Goal: Task Accomplishment & Management: Use online tool/utility

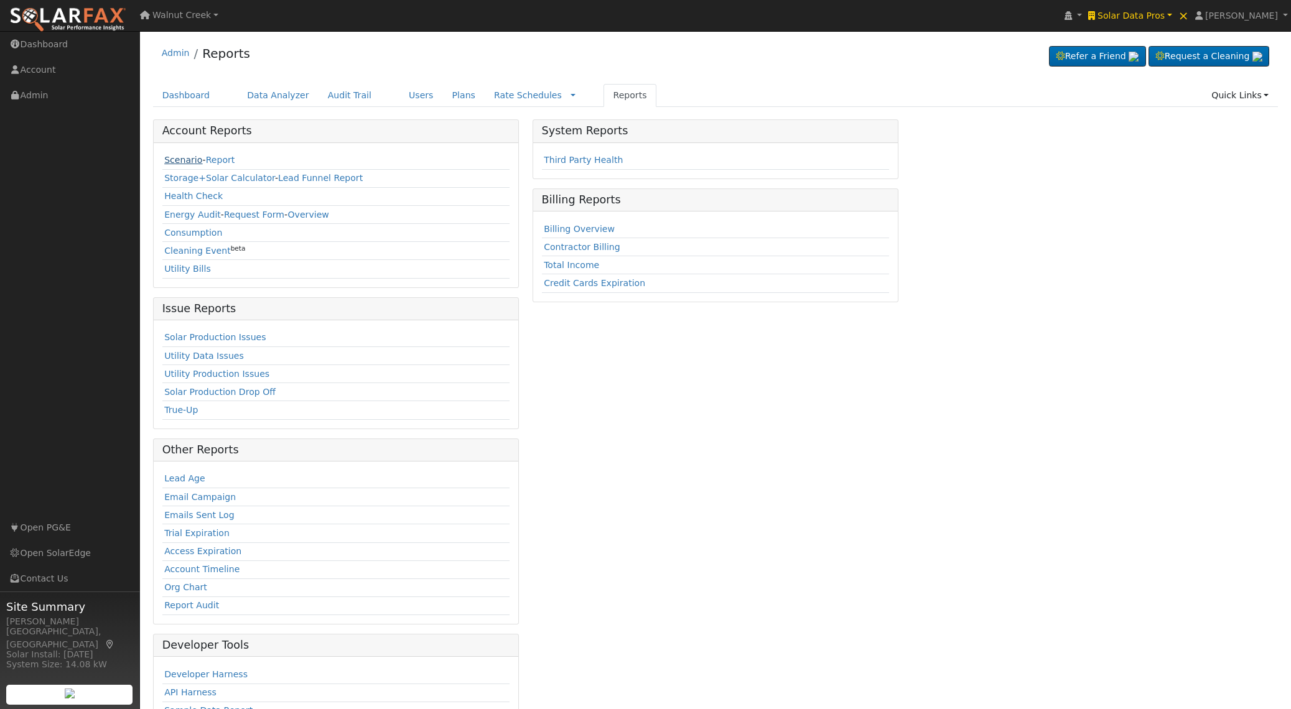
drag, startPoint x: 177, startPoint y: 157, endPoint x: 203, endPoint y: 162, distance: 25.9
click at [177, 157] on link "Scenario" at bounding box center [183, 160] width 38 height 10
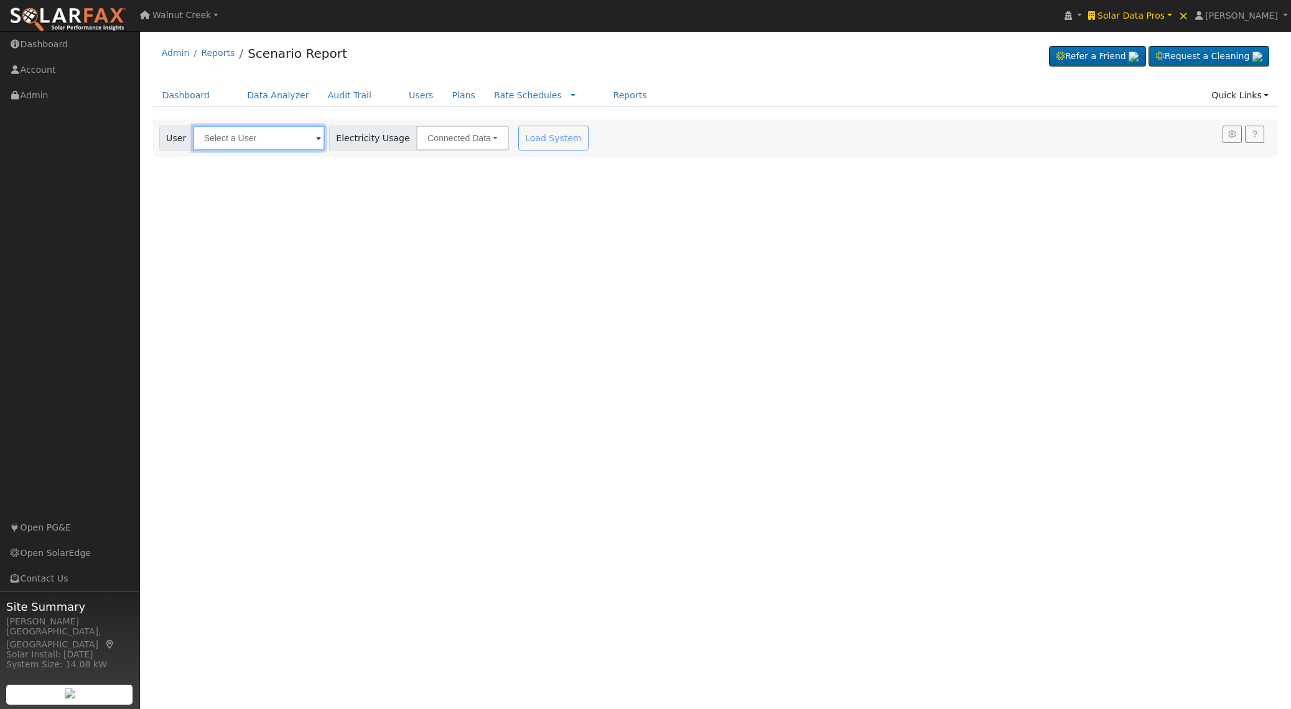
click at [289, 147] on input "text" at bounding box center [259, 138] width 132 height 25
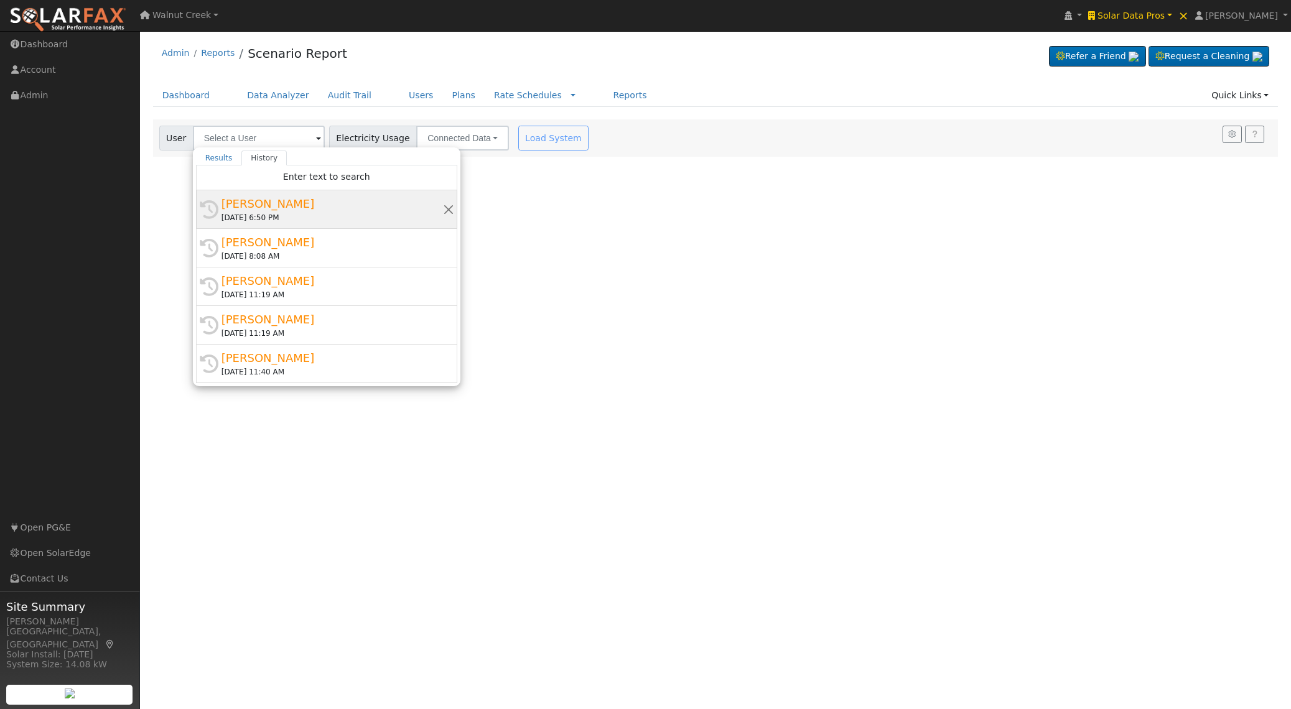
click at [324, 218] on div "[DATE] 6:50 PM" at bounding box center [333, 217] width 222 height 11
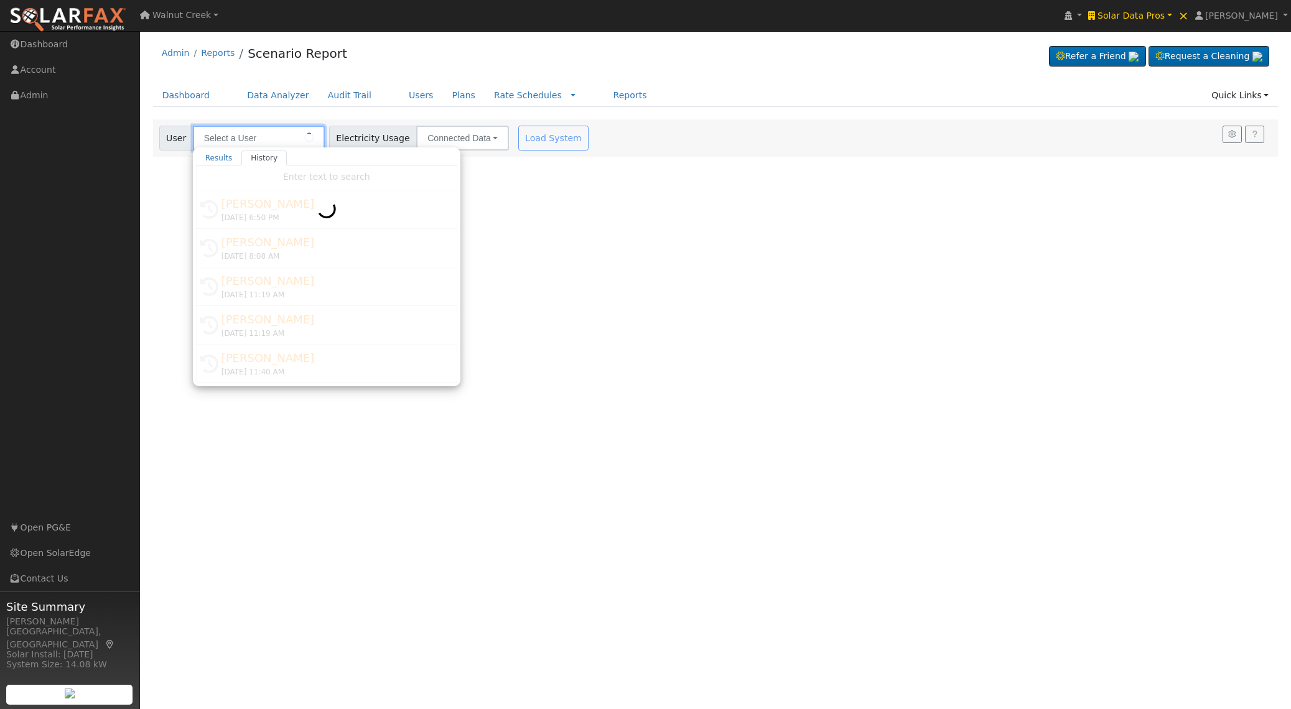
type input "[PERSON_NAME]"
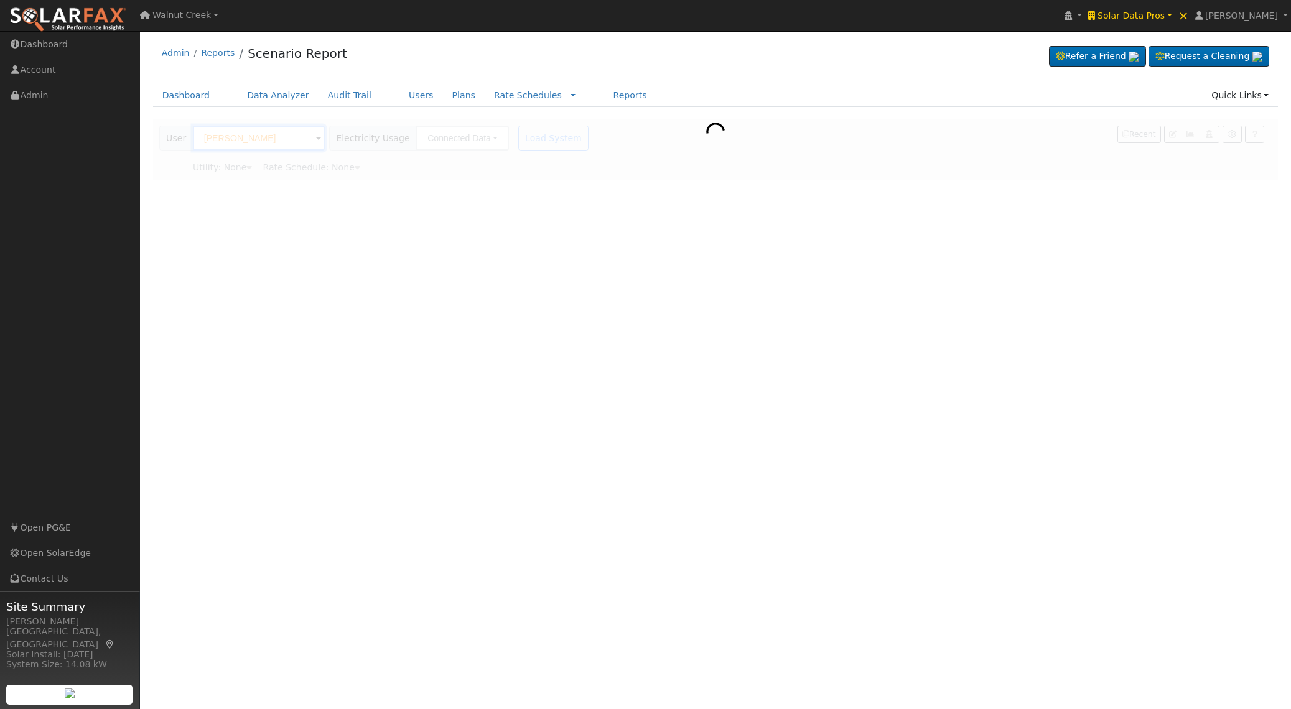
type input "Pacific Gas & Electric"
type input "E-TOU-C"
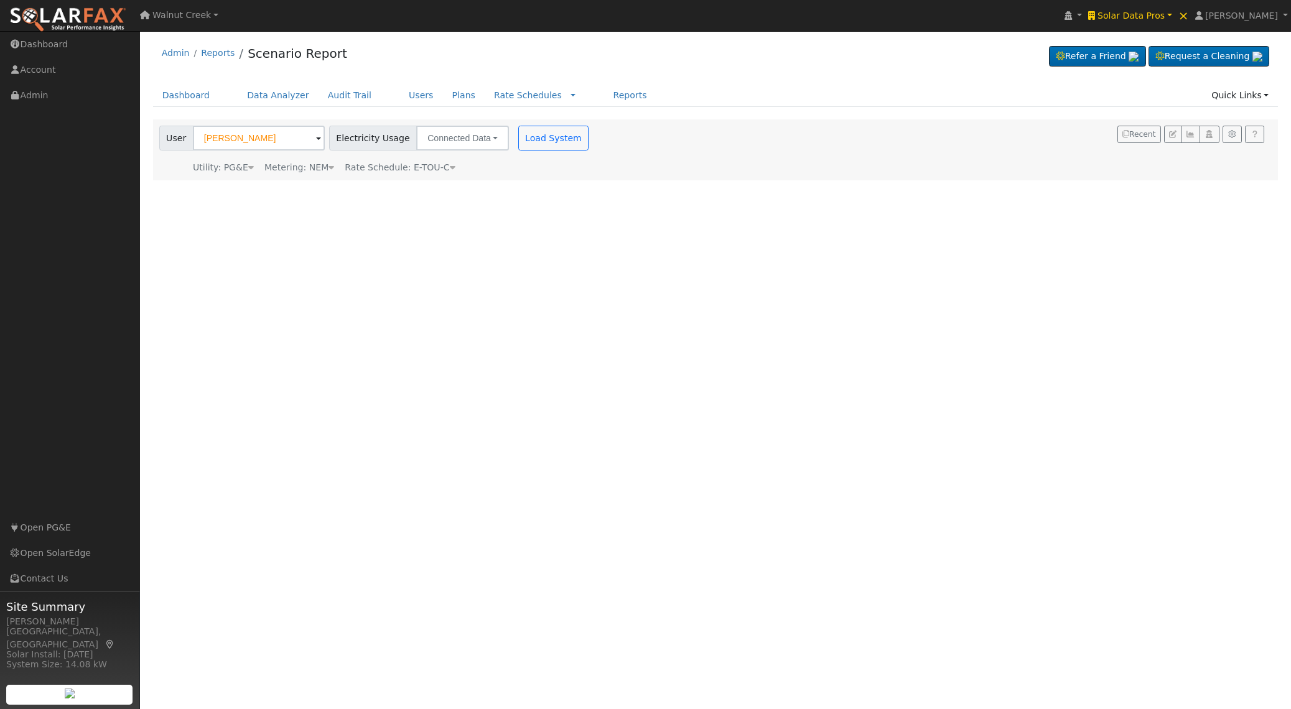
click at [450, 167] on icon at bounding box center [453, 167] width 6 height 9
click at [531, 133] on button "Load System" at bounding box center [553, 138] width 71 height 25
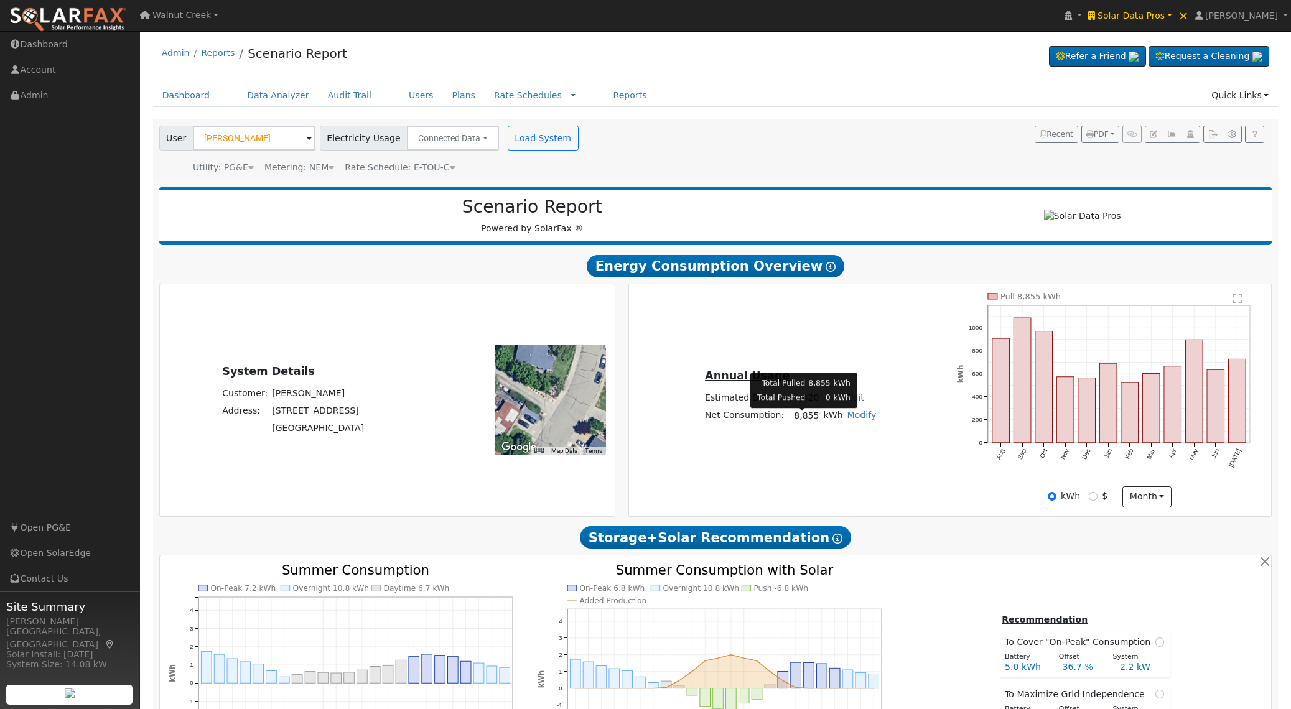
click at [810, 424] on td "8,855" at bounding box center [803, 416] width 35 height 18
copy td "8,855"
type input "14099"
click at [1236, 139] on button "button" at bounding box center [1232, 134] width 19 height 17
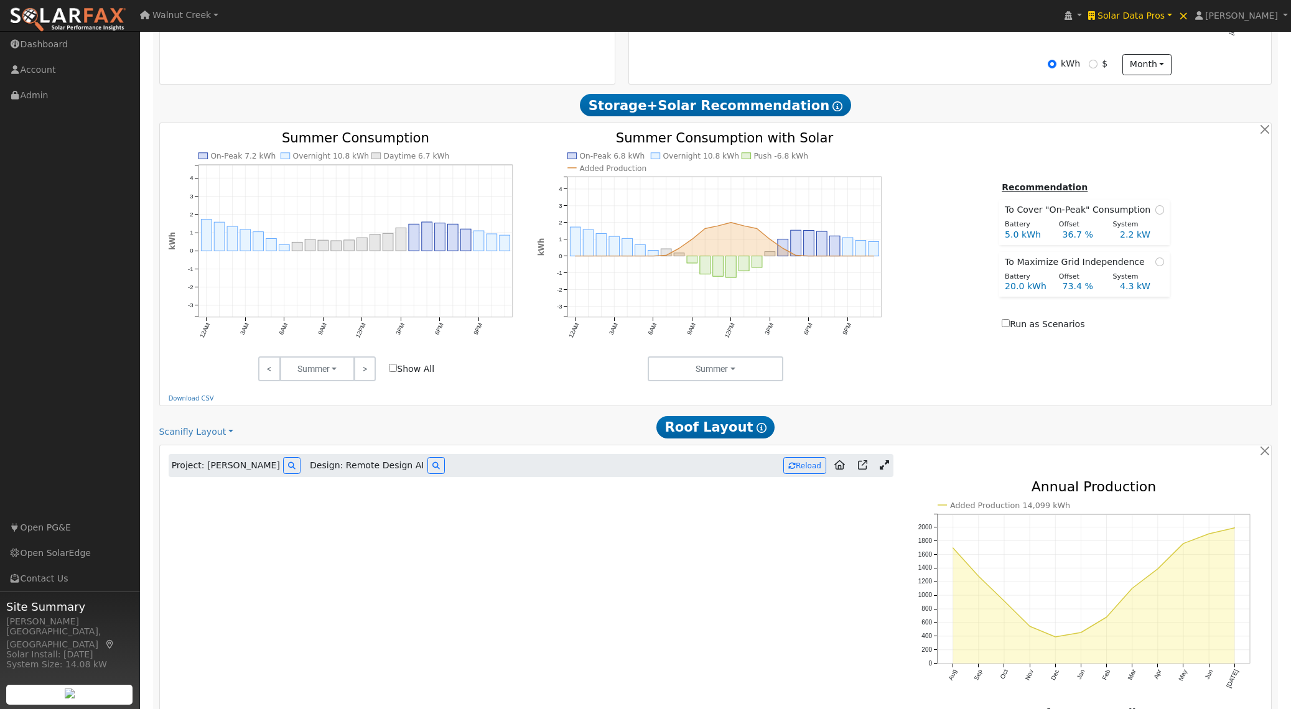
scroll to position [669, 0]
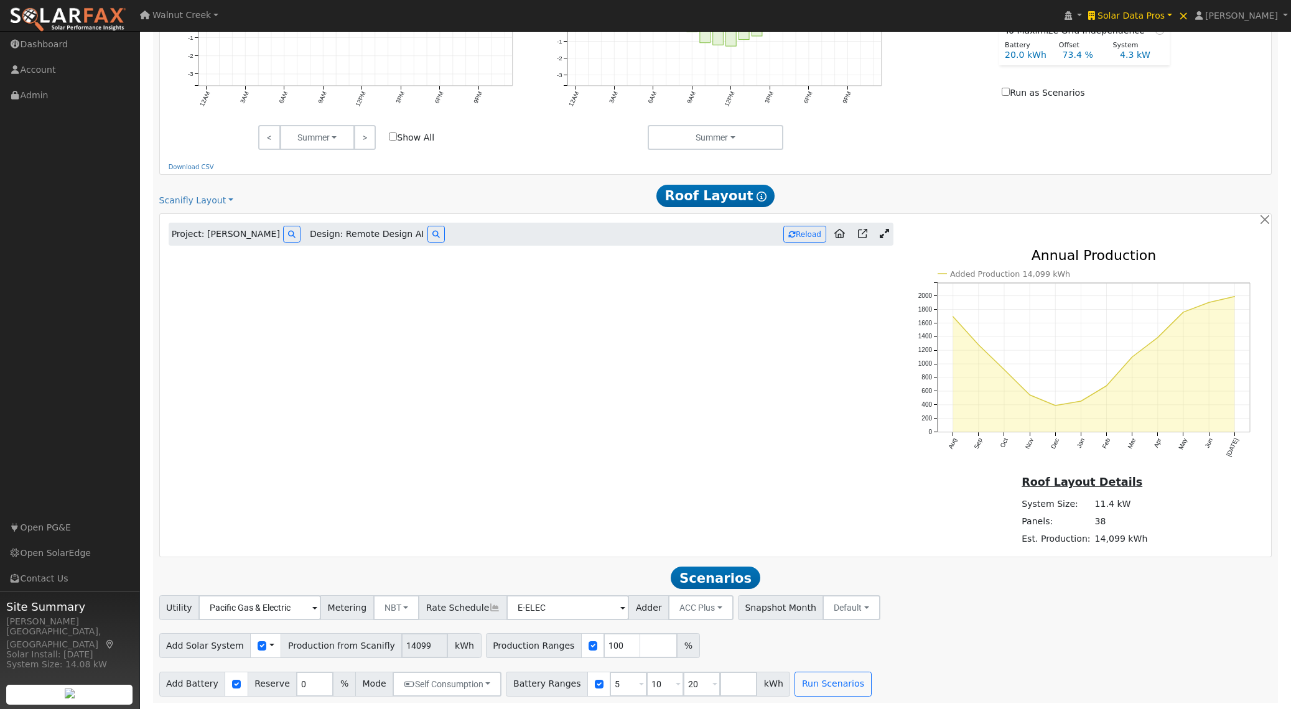
click at [269, 643] on span at bounding box center [271, 646] width 5 height 13
click at [258, 646] on input "checkbox" at bounding box center [262, 646] width 9 height 9
checkbox input "true"
click at [368, 656] on input "8855" at bounding box center [364, 645] width 47 height 25
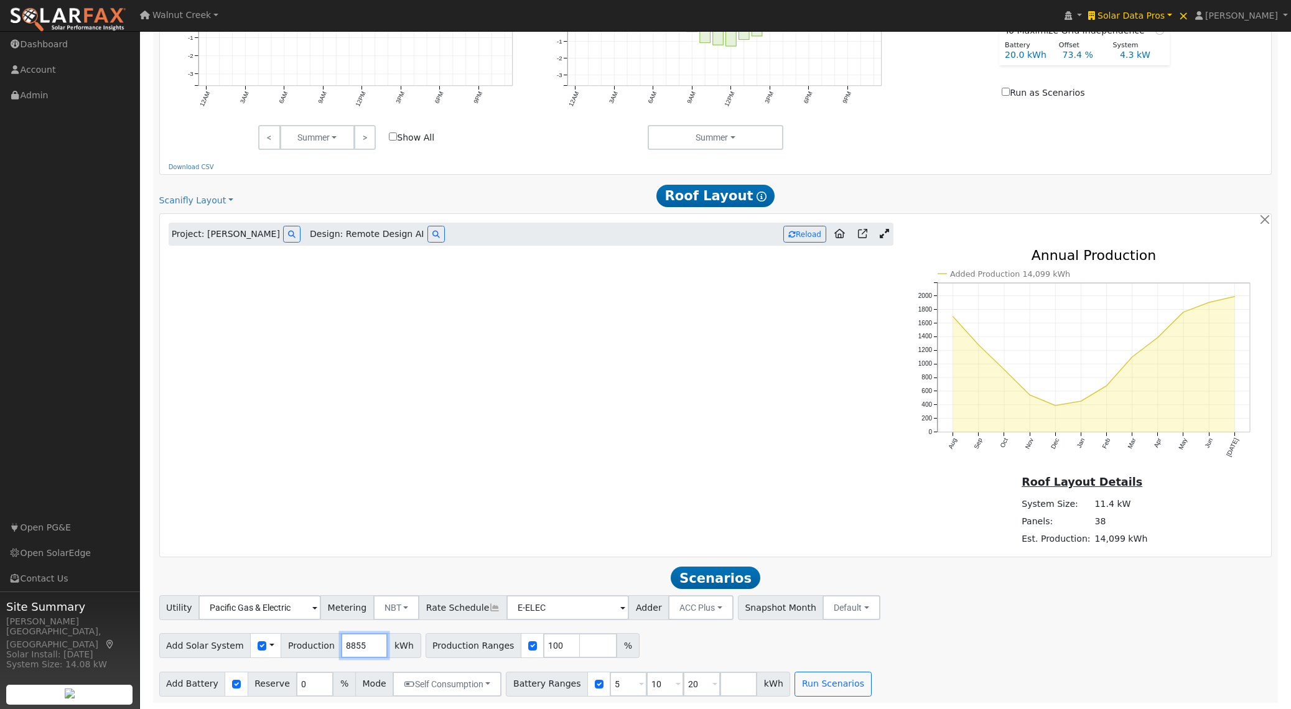
click at [345, 650] on input "8855" at bounding box center [364, 645] width 47 height 25
paste input "463"
type input "4635"
drag, startPoint x: 607, startPoint y: 681, endPoint x: 573, endPoint y: 681, distance: 34.2
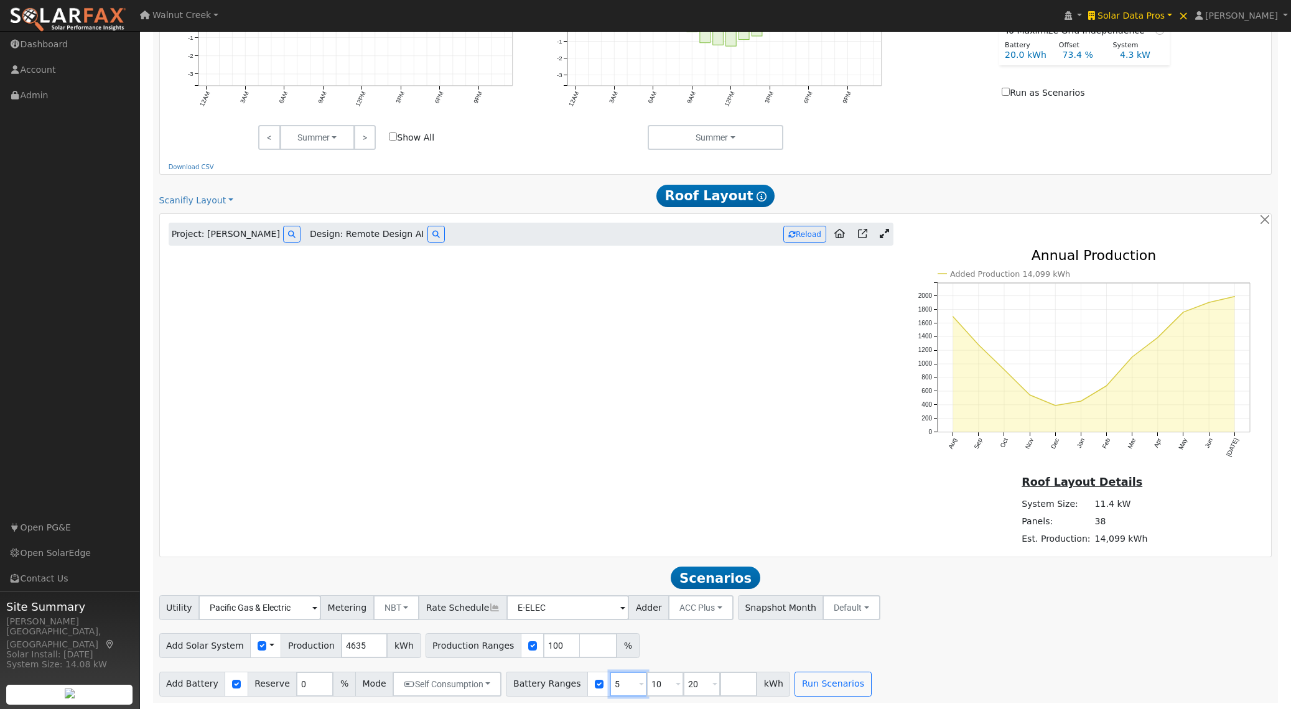
click at [573, 681] on div "Battery Ranges 5 Overrides Reserve % Mode None None Self Consumption Peak Savin…" at bounding box center [648, 684] width 284 height 25
type input "10"
type input "20"
type input "10"
click at [746, 682] on button "Run Scenarios" at bounding box center [759, 684] width 77 height 25
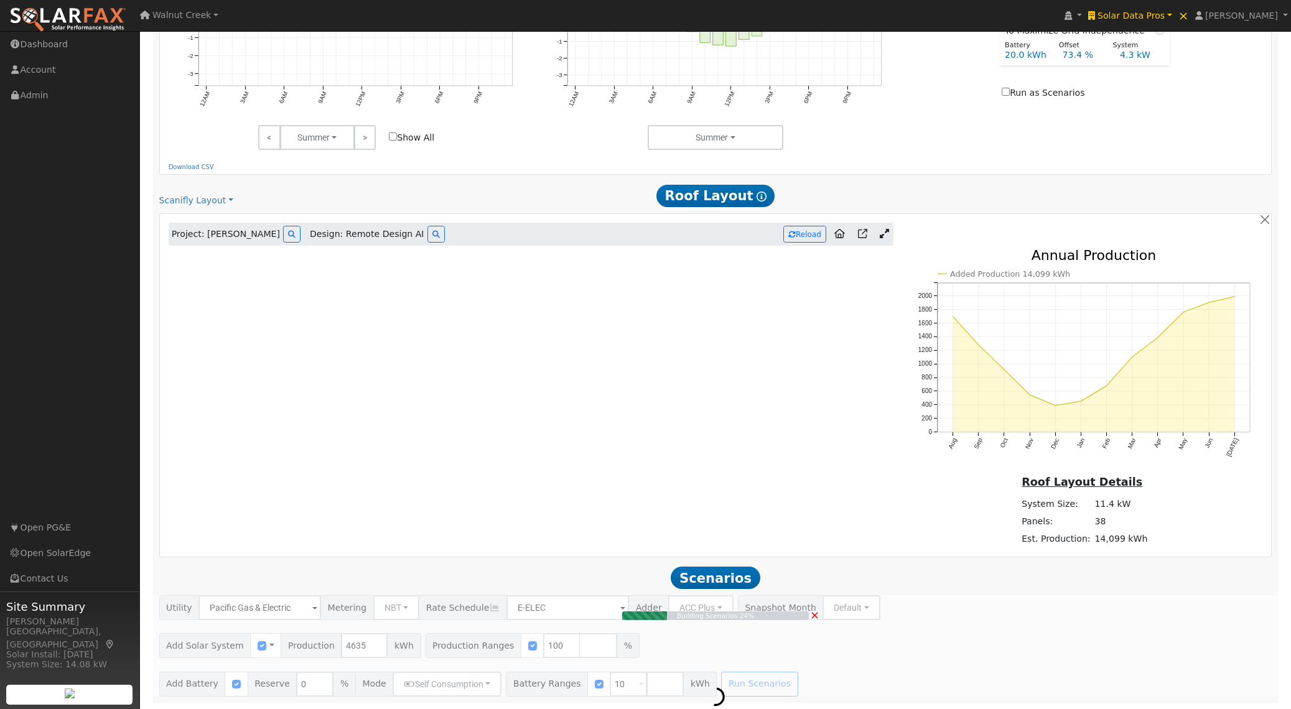
click at [818, 613] on span "×" at bounding box center [814, 615] width 9 height 13
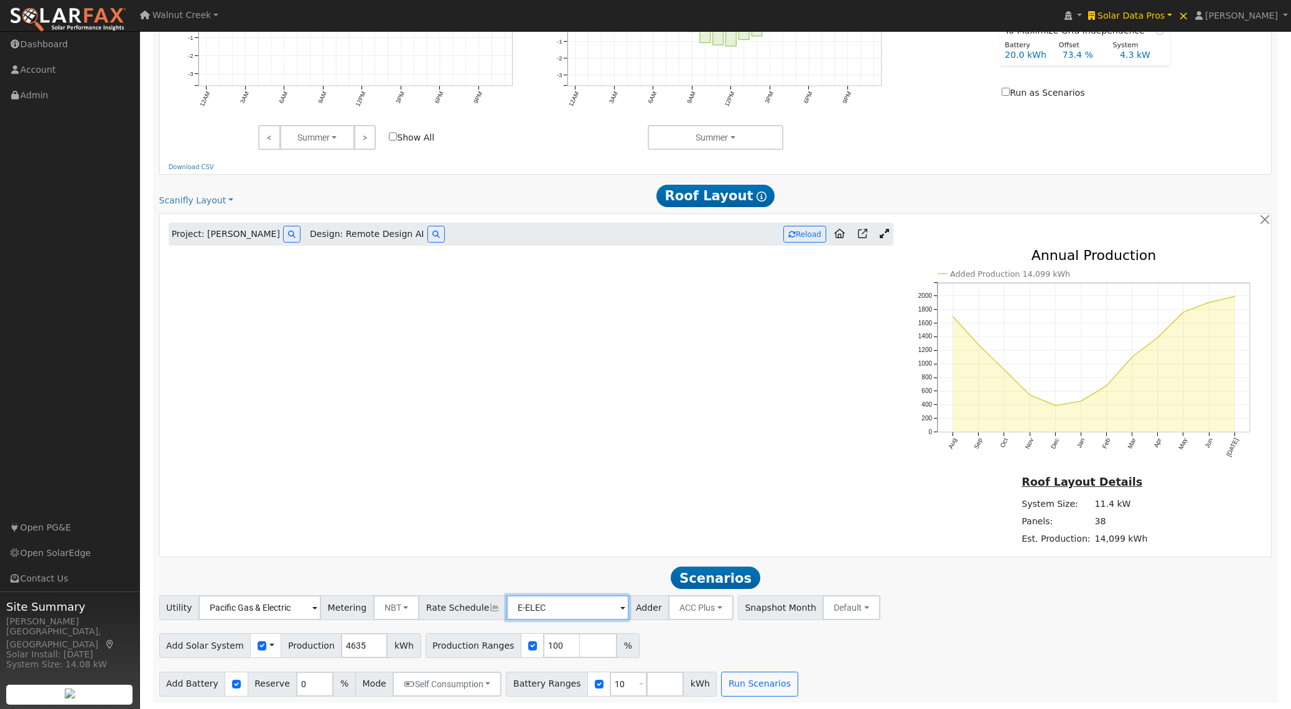
click at [321, 603] on input "E-ELEC" at bounding box center [259, 607] width 123 height 25
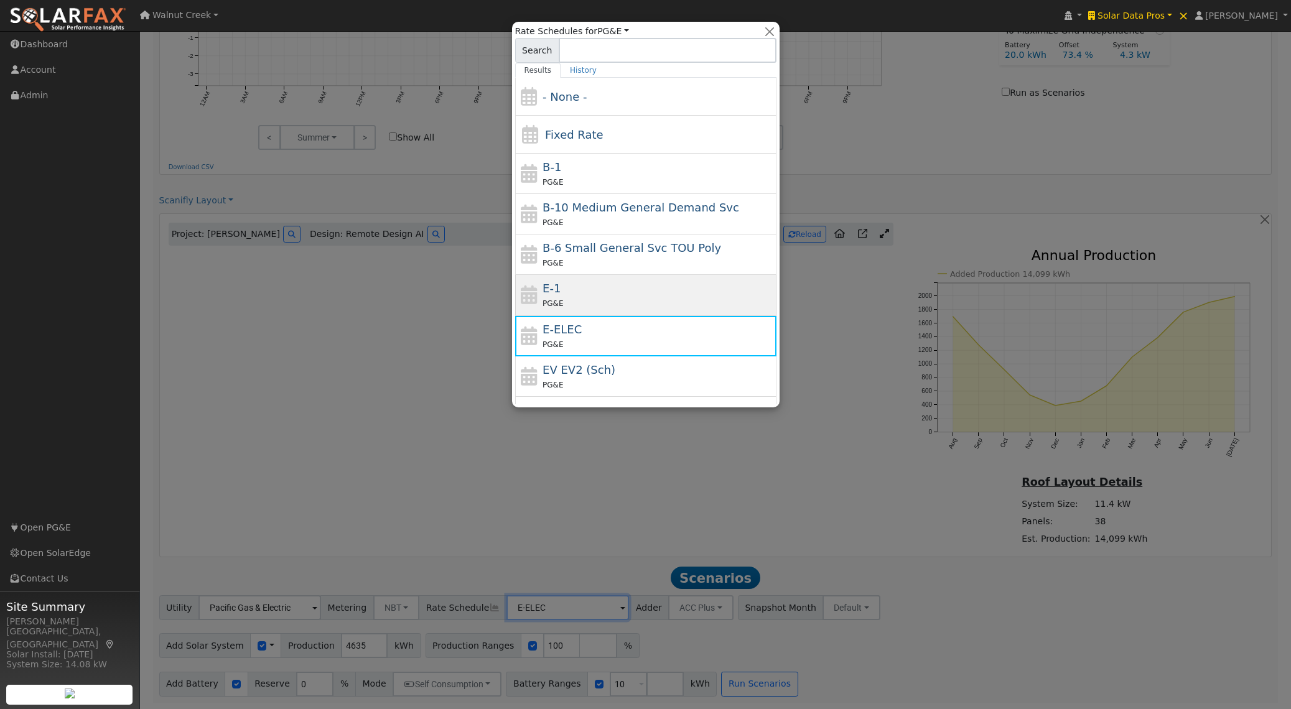
scroll to position [136, 0]
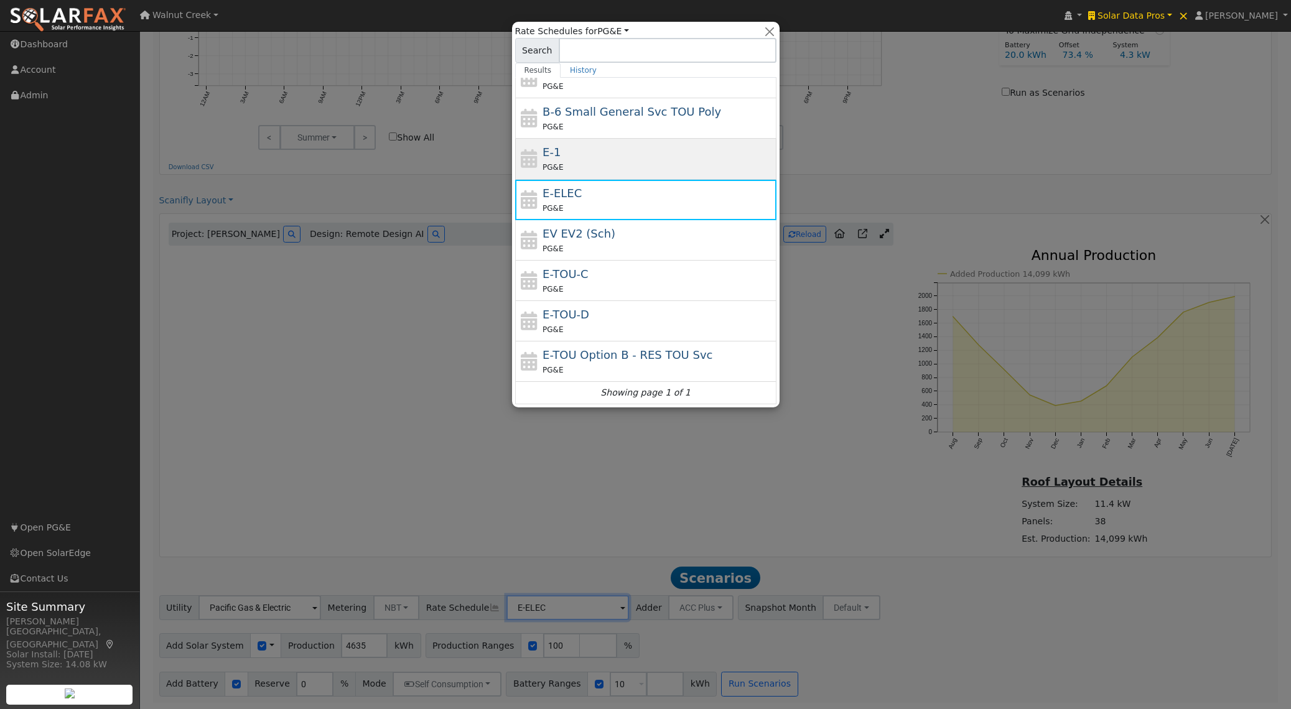
click at [630, 289] on div "PG&E" at bounding box center [658, 288] width 231 height 13
type input "E-TOU-C"
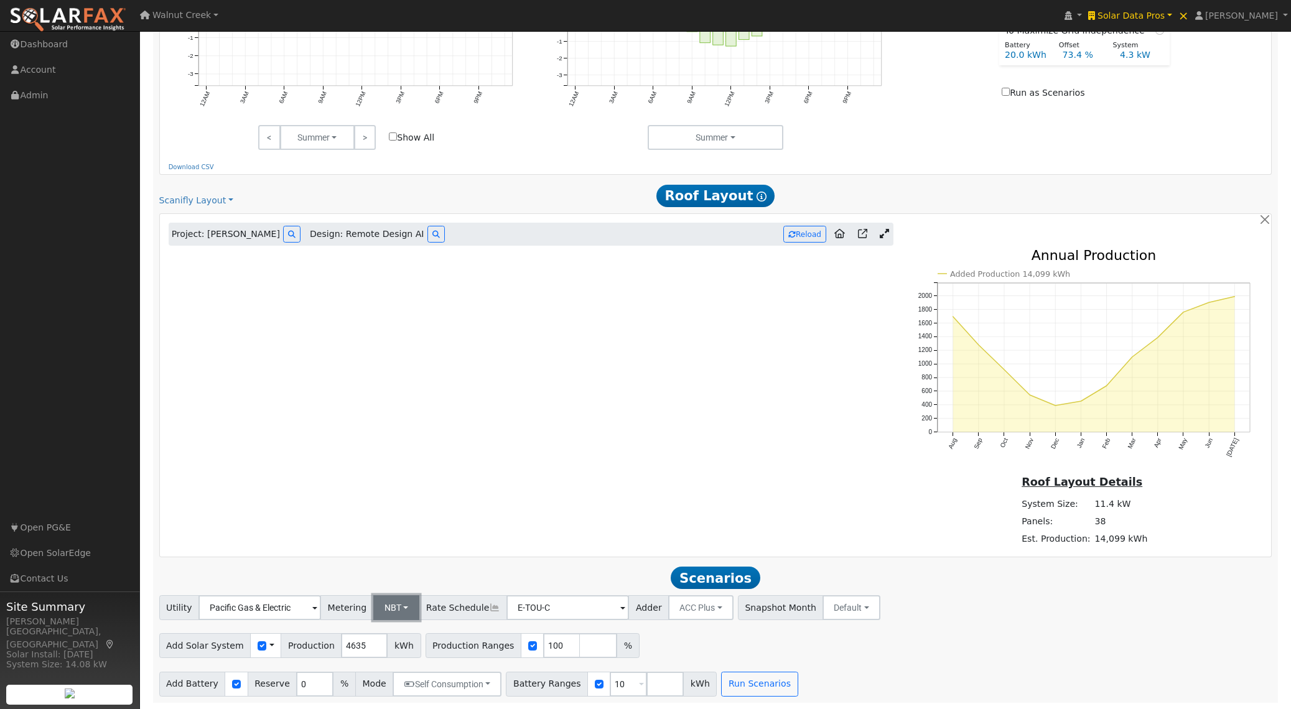
click at [373, 609] on button "NBT" at bounding box center [396, 607] width 47 height 25
drag, startPoint x: 378, startPoint y: 632, endPoint x: 385, endPoint y: 633, distance: 6.9
click at [378, 632] on link "NEM" at bounding box center [403, 635] width 86 height 17
click at [746, 684] on button "Run Scenarios" at bounding box center [759, 684] width 77 height 25
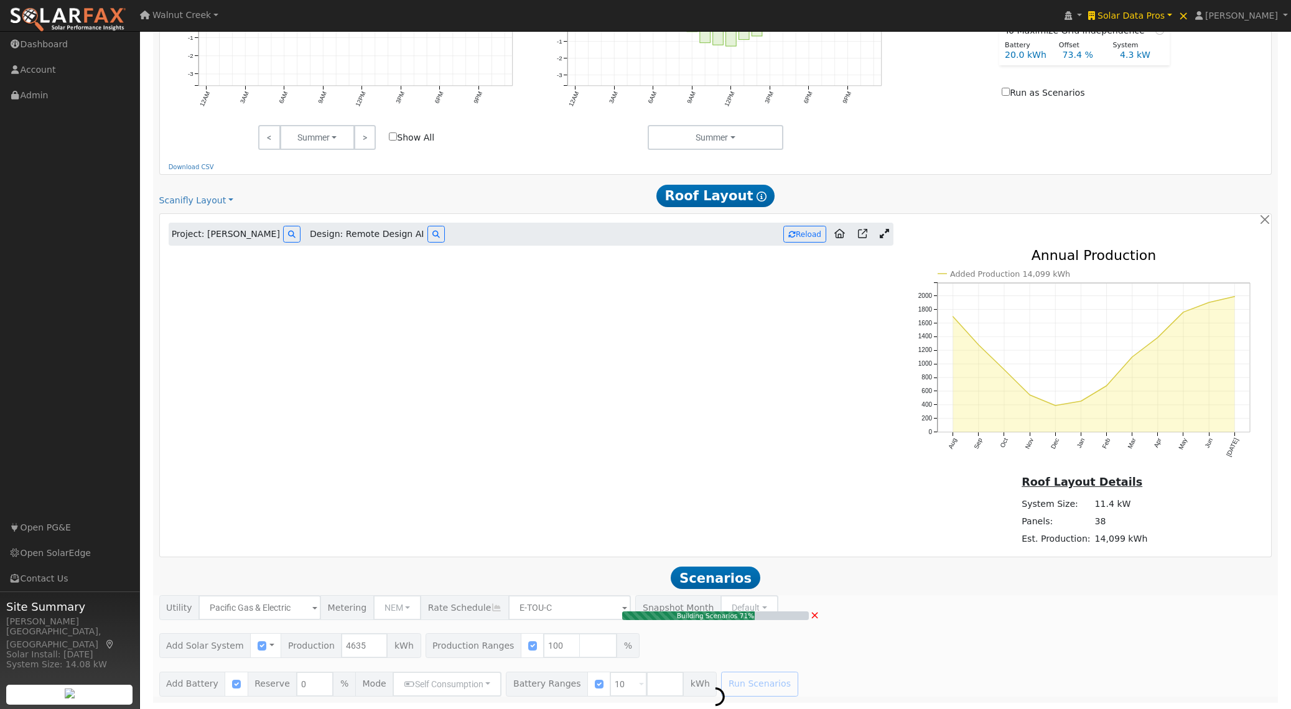
type input "3.1"
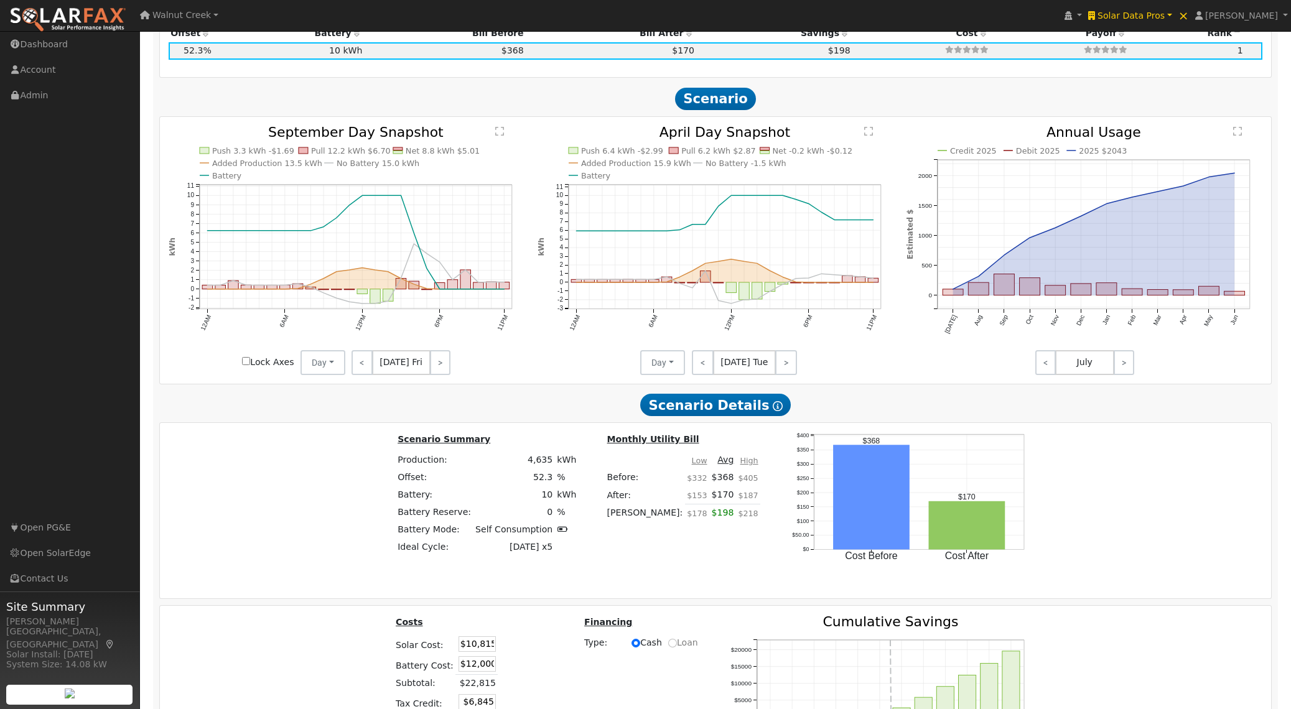
scroll to position [0, 0]
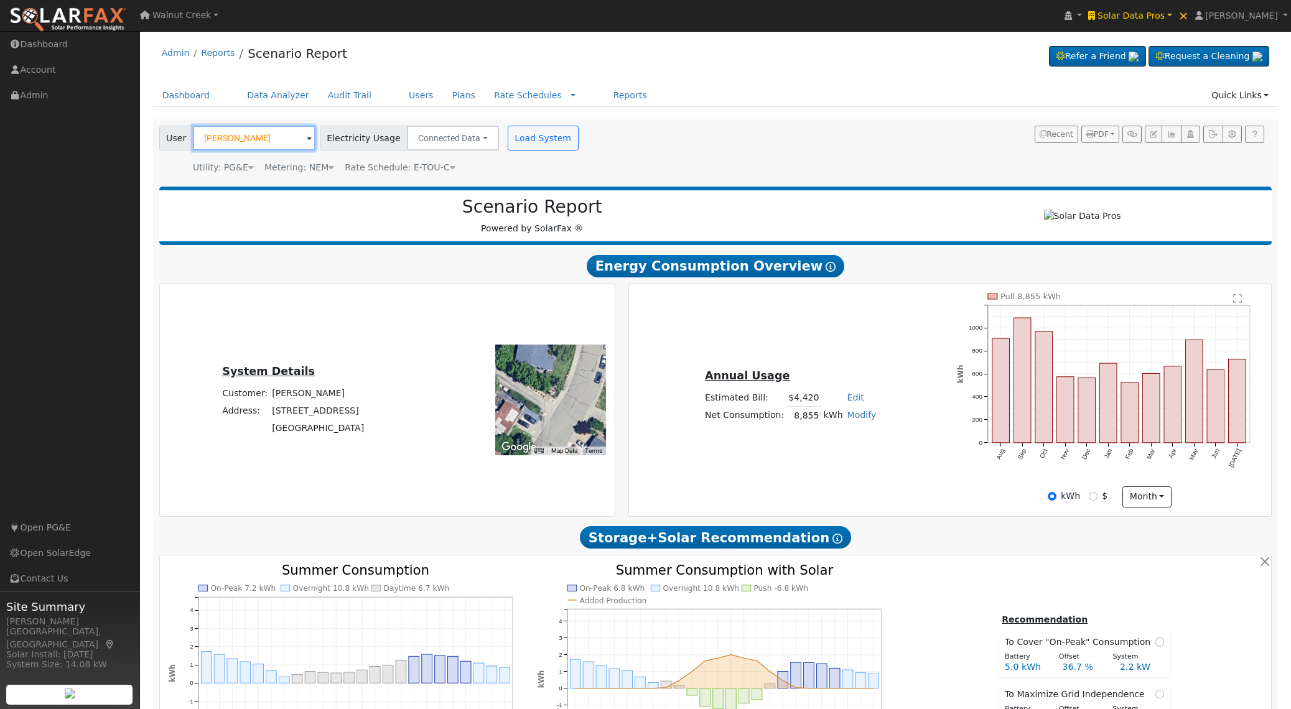
click at [259, 134] on input "[PERSON_NAME]" at bounding box center [254, 138] width 123 height 25
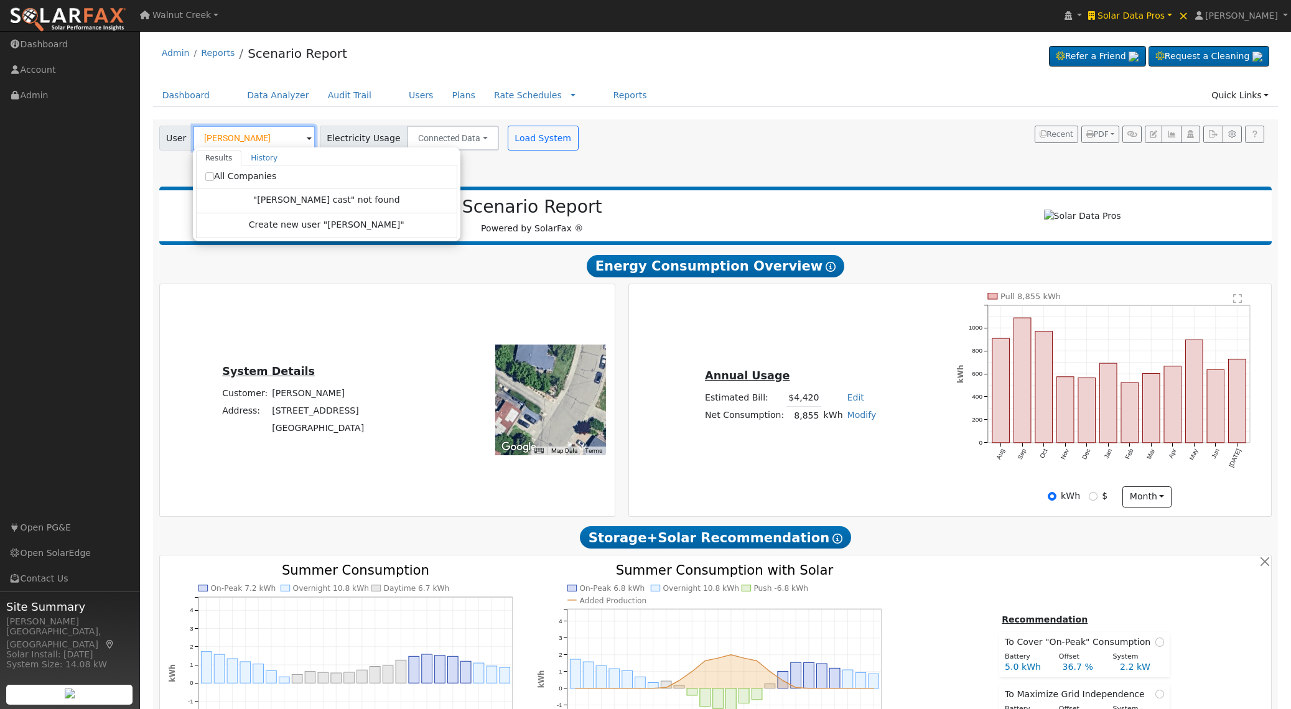
type input "[PERSON_NAME]"
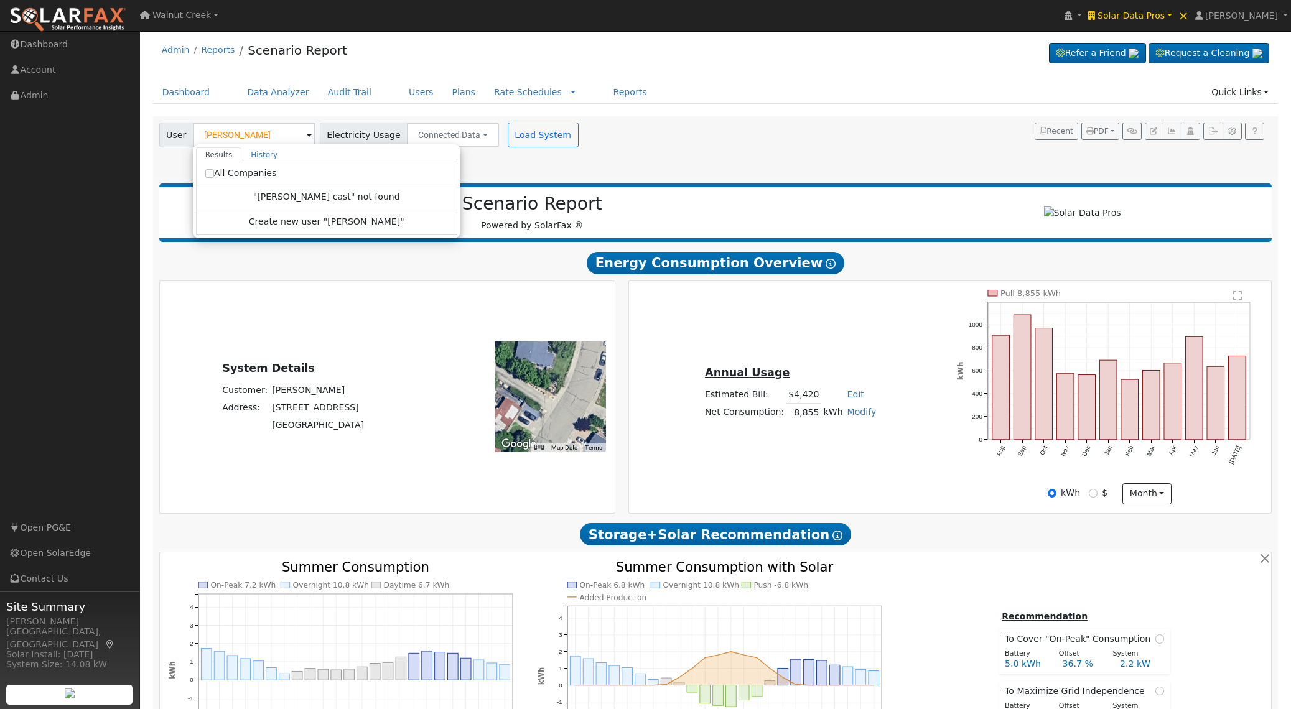
click at [246, 179] on label "All Companies" at bounding box center [241, 173] width 72 height 13
click at [214, 178] on input "All Companies" at bounding box center [209, 173] width 9 height 9
checkbox input "true"
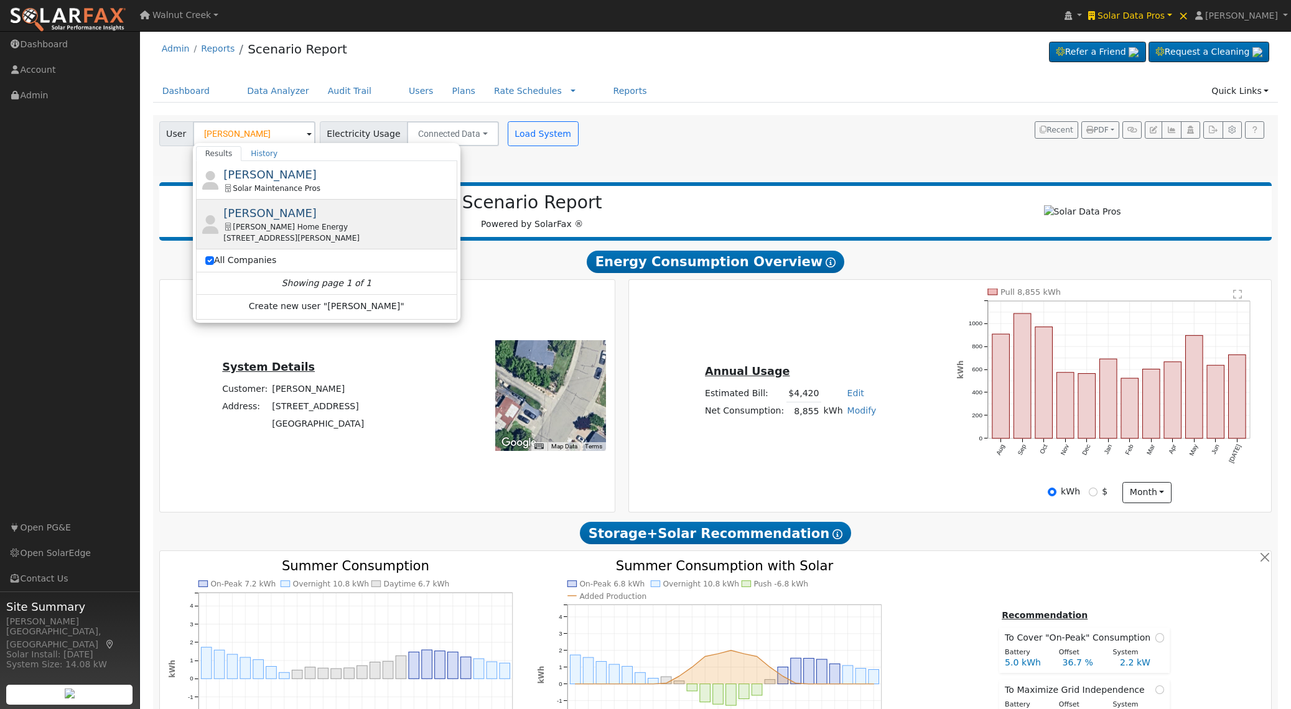
click at [373, 230] on div "[PERSON_NAME] Home Energy" at bounding box center [338, 227] width 231 height 11
type input "[PERSON_NAME]"
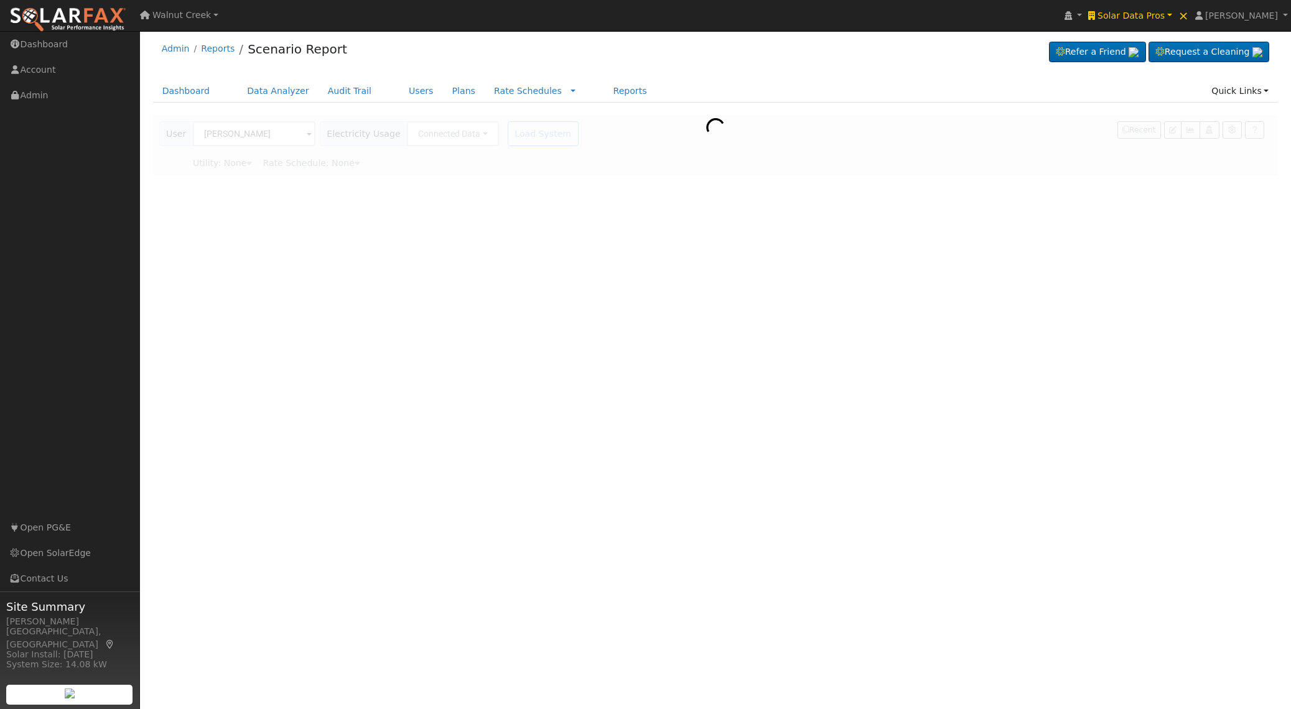
type input "San Diego Gas & Electric"
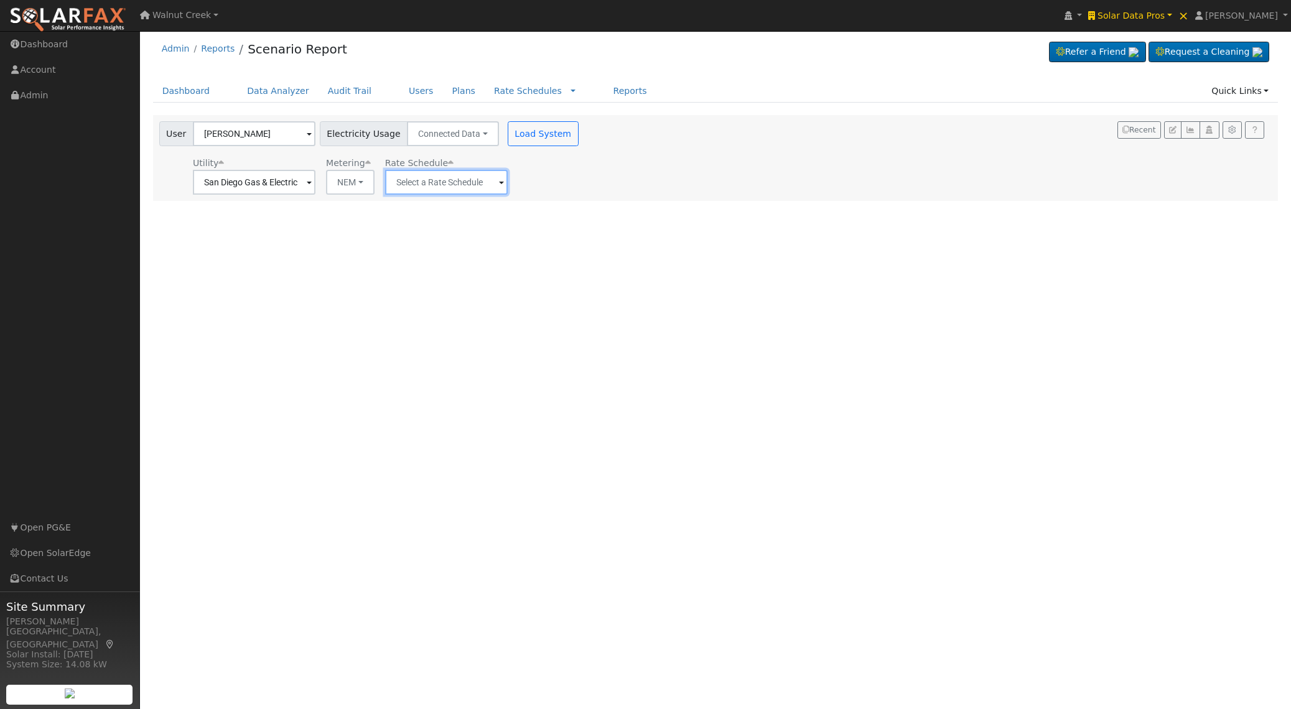
click at [315, 187] on input "text" at bounding box center [254, 182] width 123 height 25
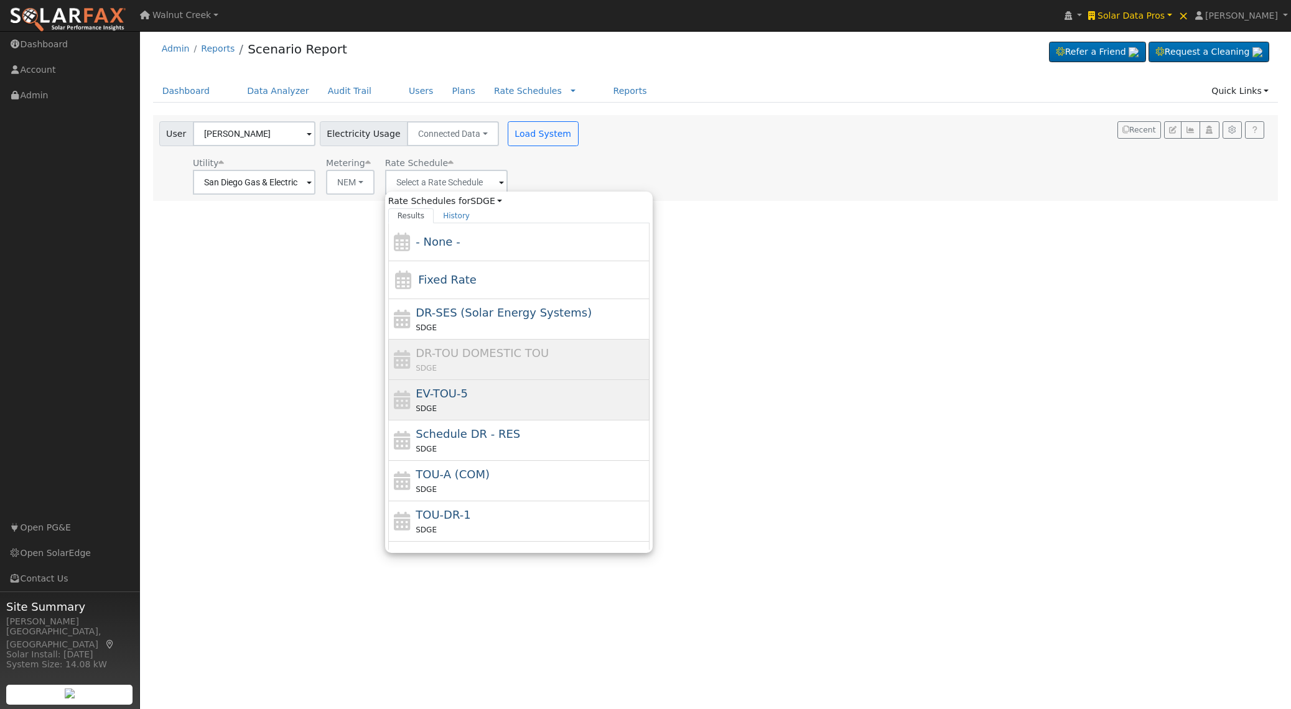
click at [538, 393] on div "EV-TOU-5 SDGE" at bounding box center [531, 400] width 231 height 30
type input "EV-TOU-5"
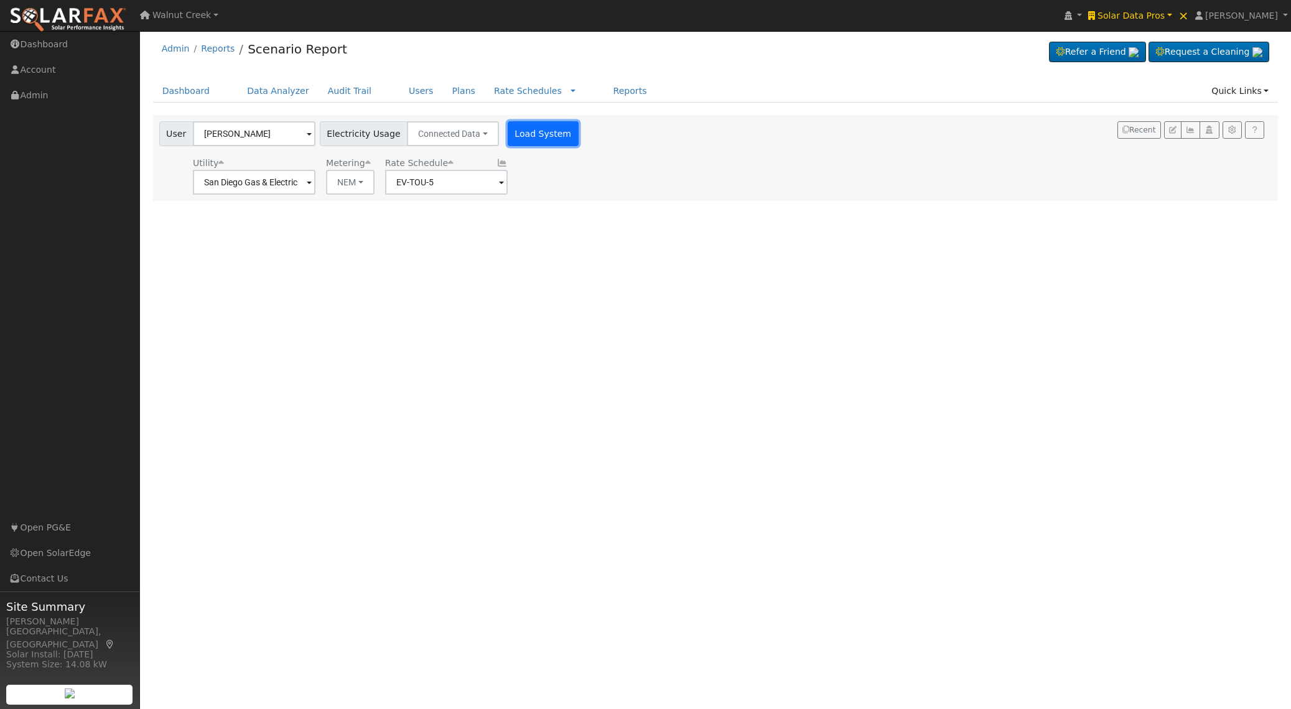
click at [538, 133] on button "Load System" at bounding box center [543, 133] width 71 height 25
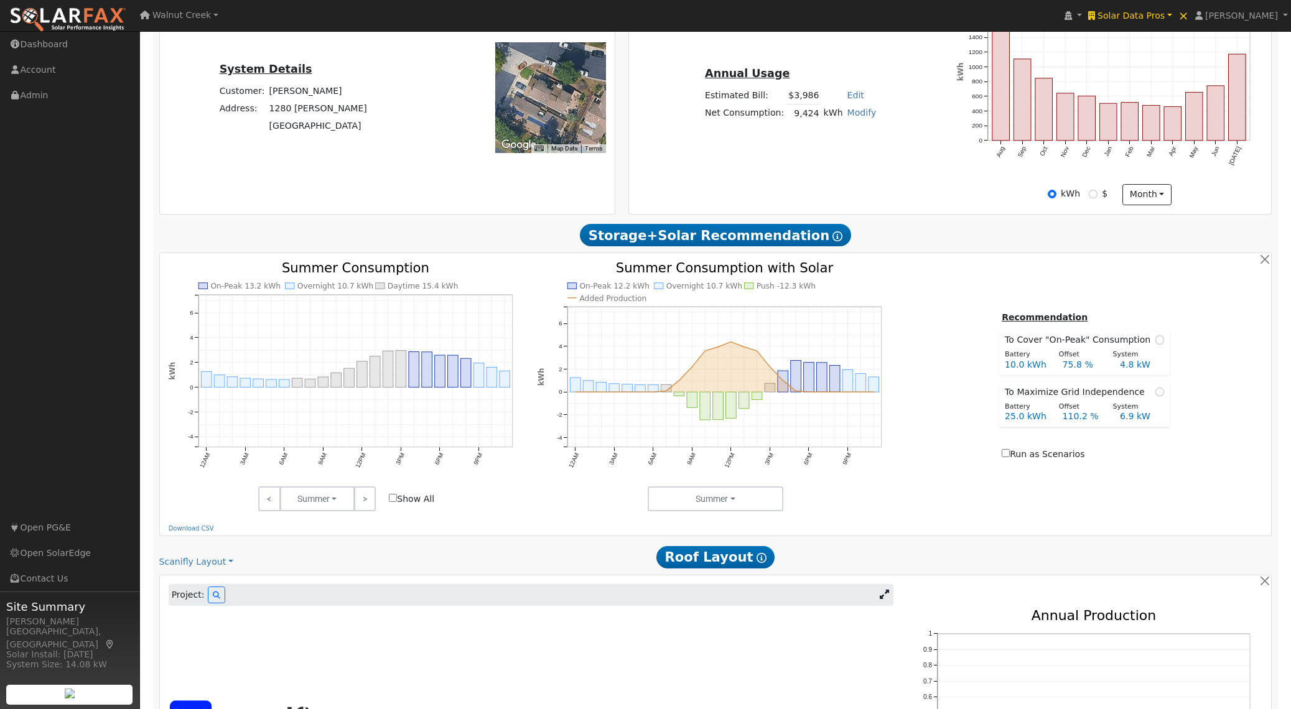
scroll to position [0, 0]
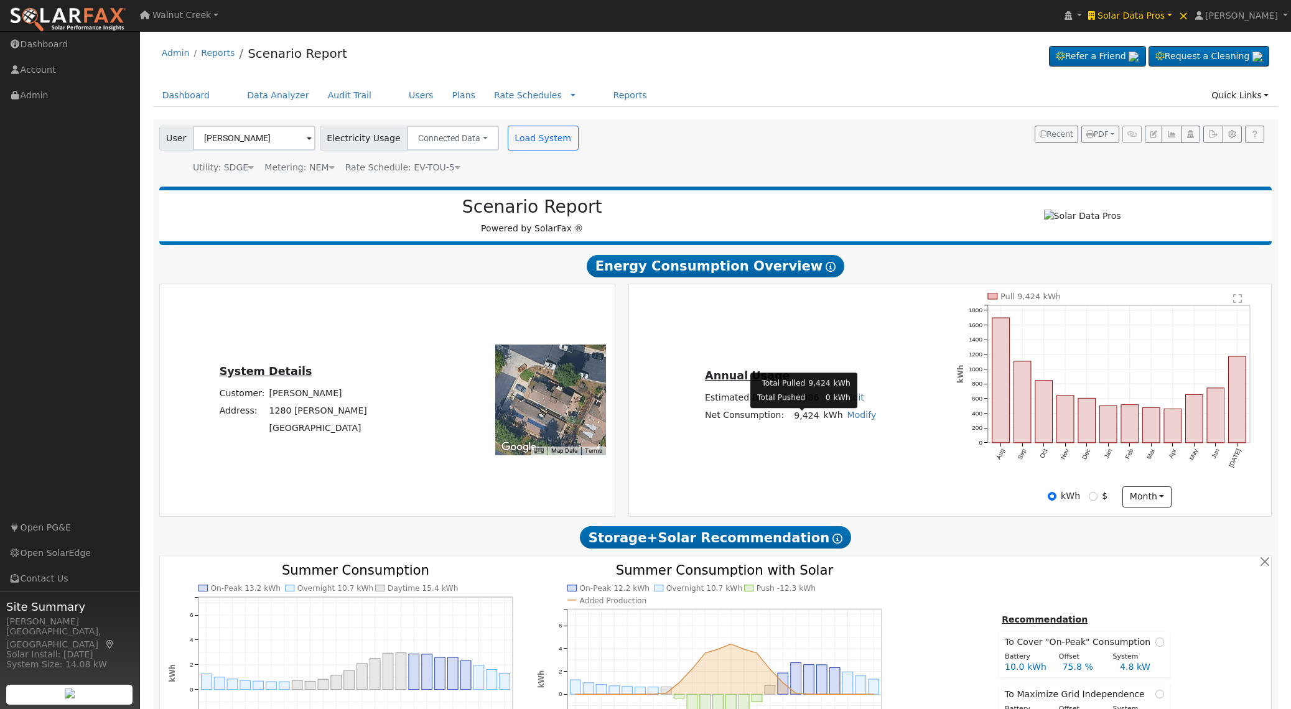
click at [814, 425] on td "9,424" at bounding box center [803, 416] width 35 height 18
click at [801, 417] on td "9,424" at bounding box center [803, 416] width 35 height 18
copy td "9,424"
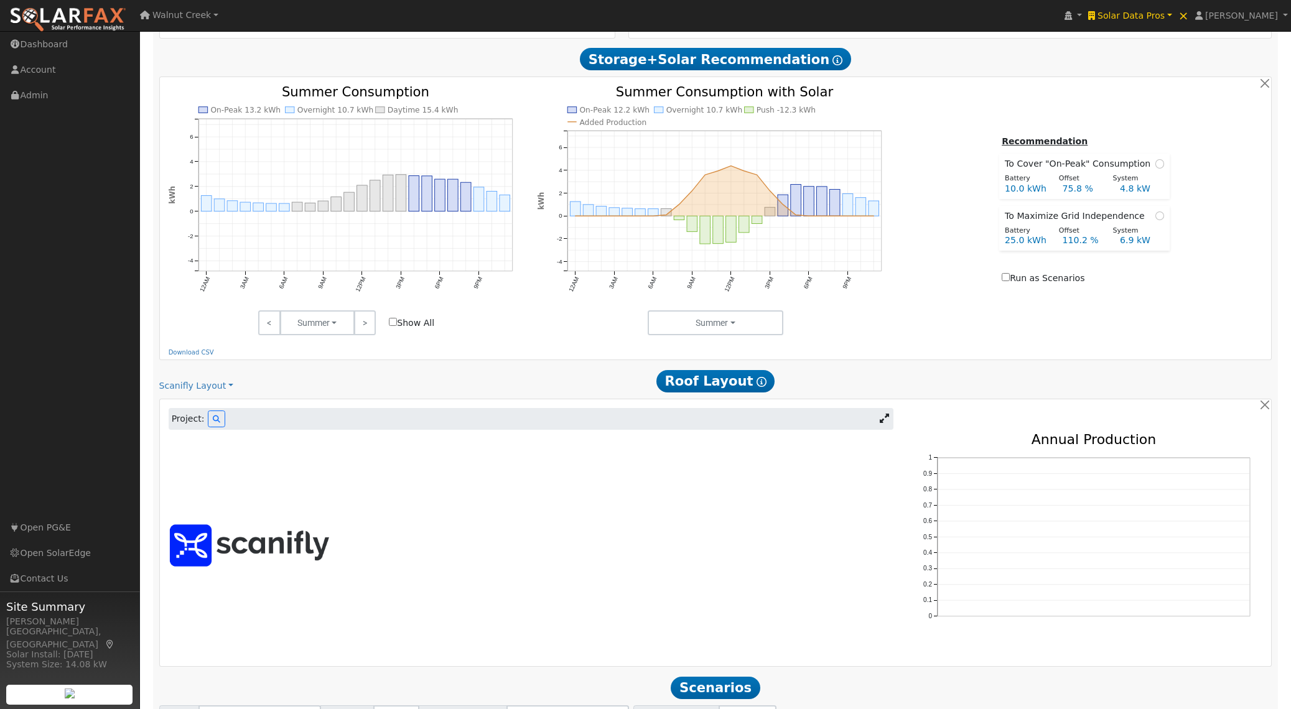
scroll to position [593, 0]
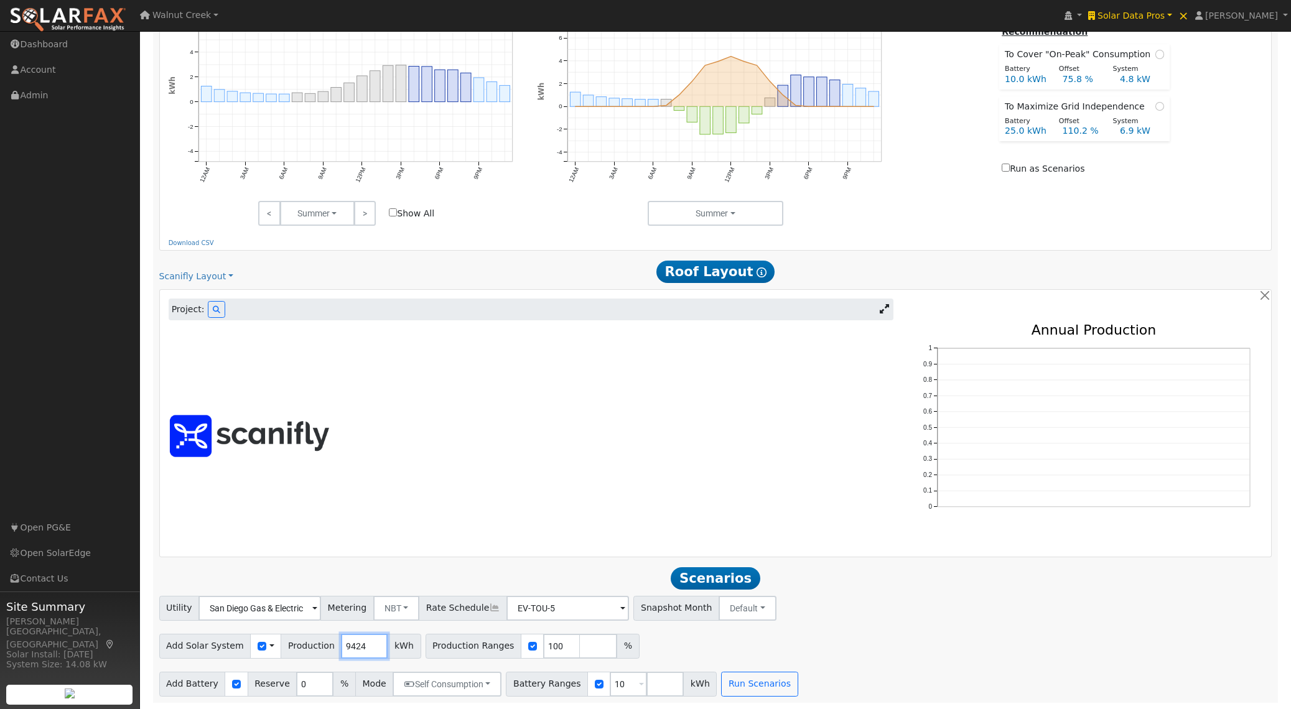
click at [362, 646] on input "9424" at bounding box center [364, 646] width 47 height 25
click at [352, 646] on input "9424" at bounding box center [364, 646] width 47 height 25
paste input "4675"
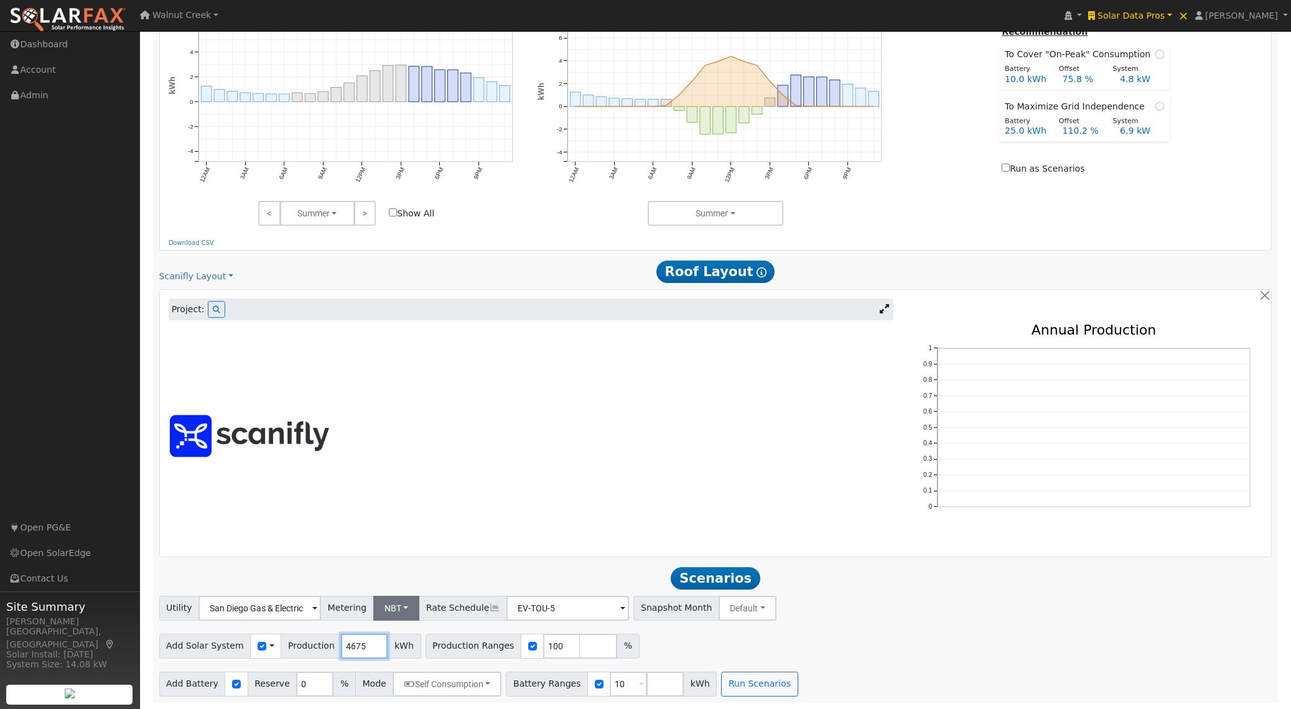
type input "4675"
click at [386, 606] on button "NBT" at bounding box center [396, 608] width 47 height 25
drag, startPoint x: 386, startPoint y: 631, endPoint x: 406, endPoint y: 632, distance: 19.9
click at [386, 631] on link "NEM" at bounding box center [403, 635] width 86 height 17
click at [779, 694] on button "Run Scenarios" at bounding box center [759, 684] width 77 height 25
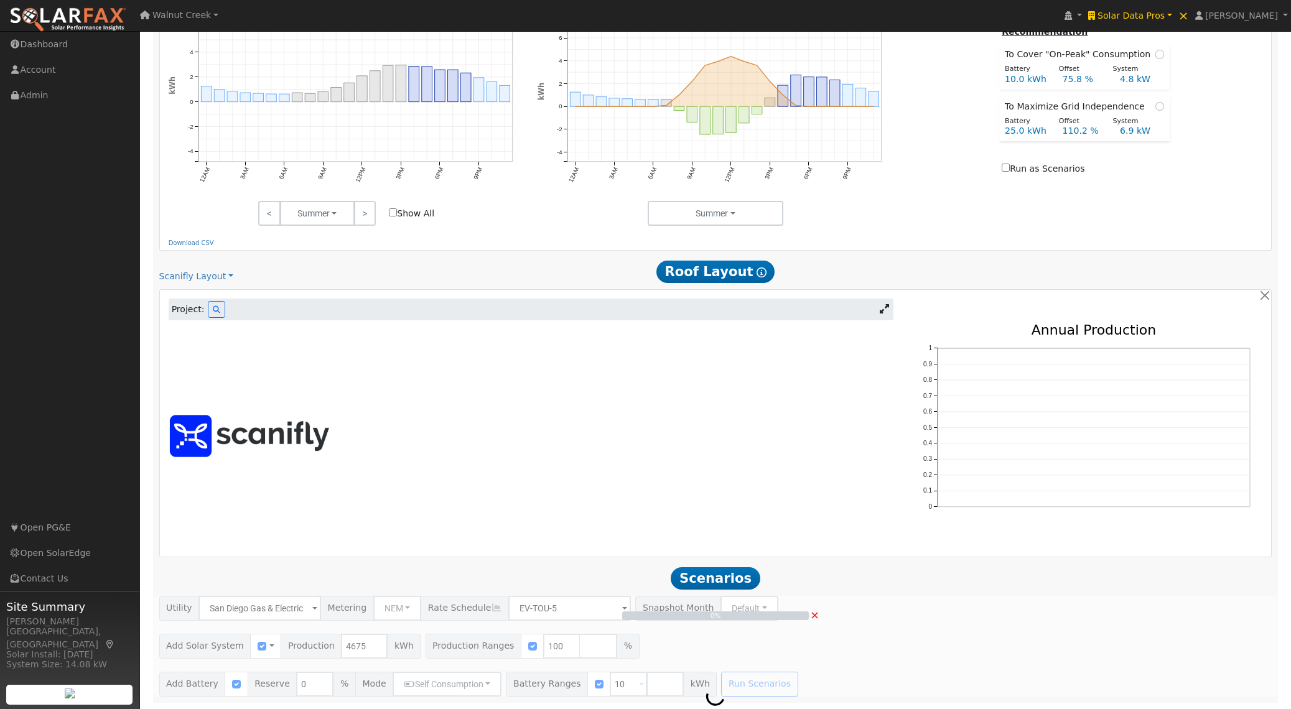
click at [758, 685] on div "0% ×" at bounding box center [715, 646] width 1126 height 101
type input "$10,908"
type input "$6,872"
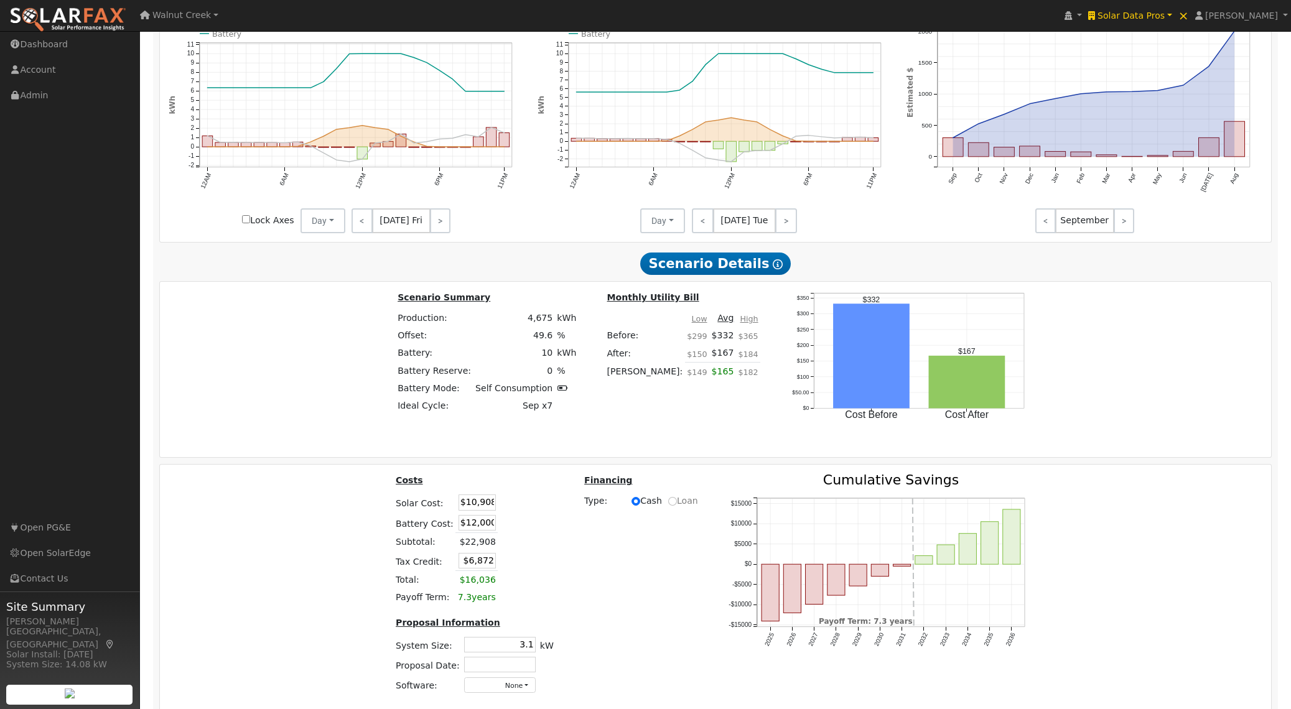
scroll to position [0, 0]
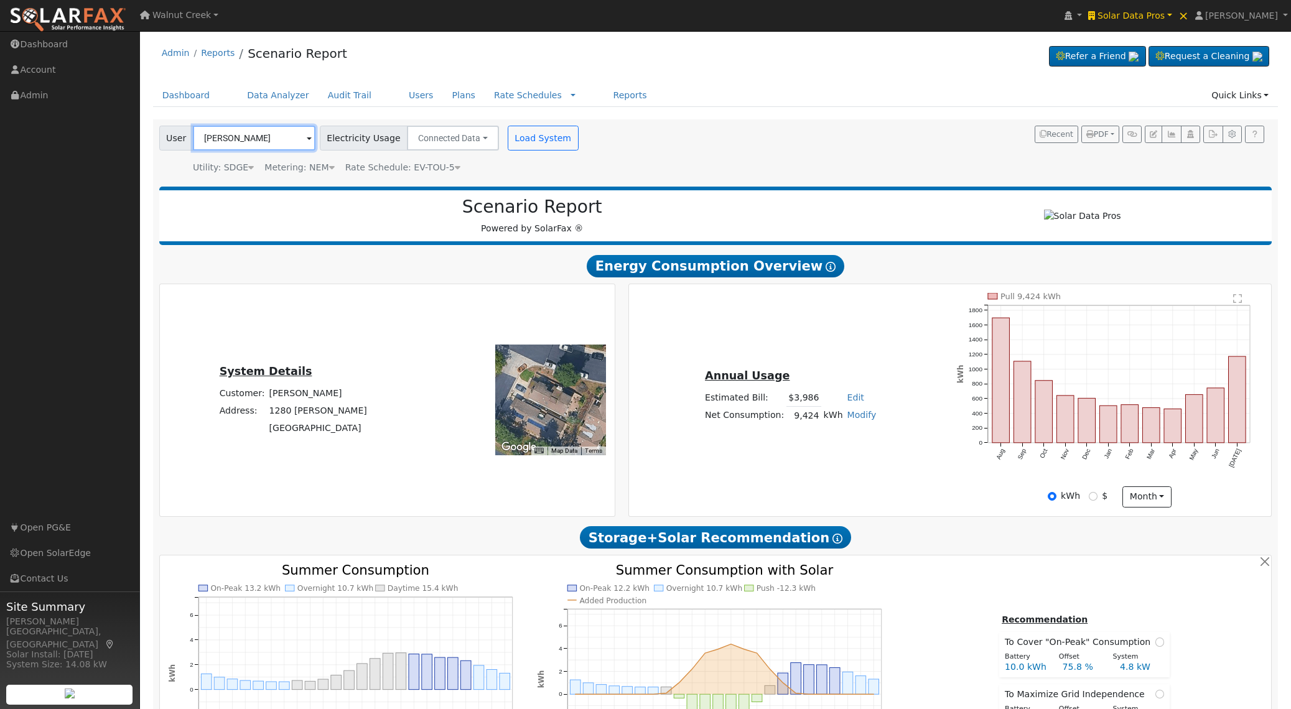
click at [292, 146] on input "[PERSON_NAME]" at bounding box center [254, 138] width 123 height 25
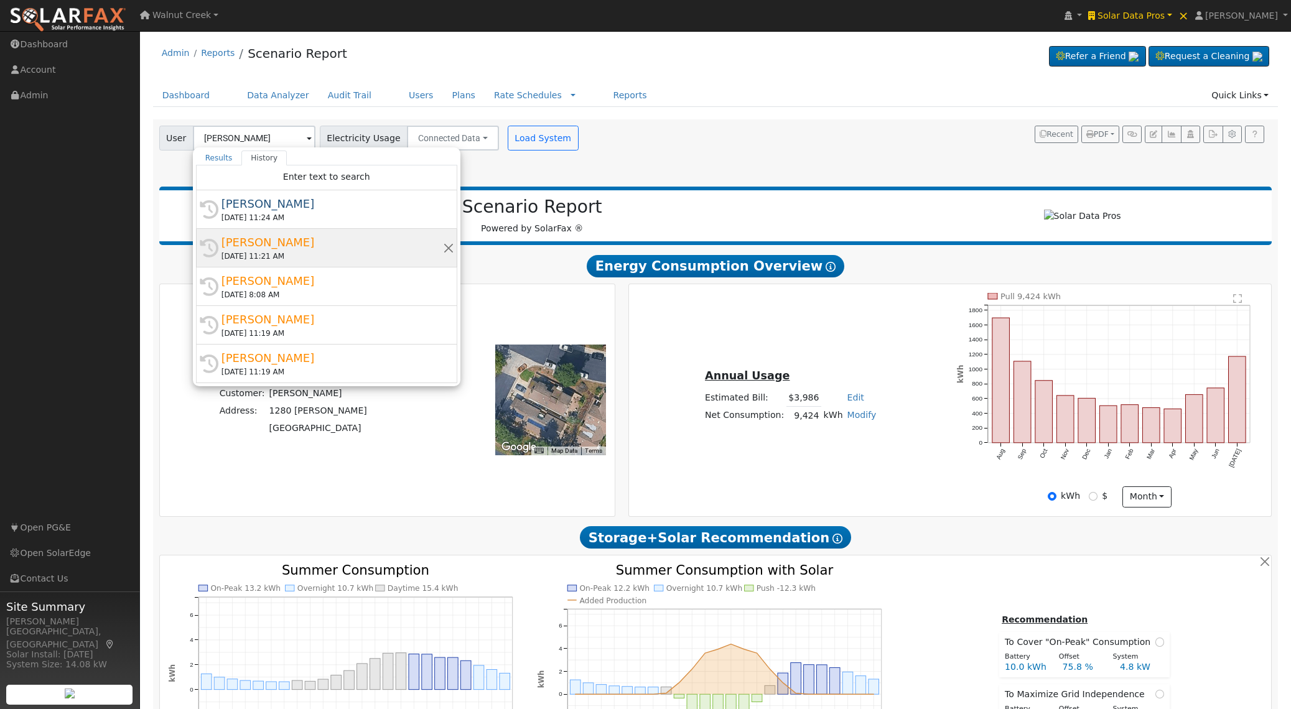
click at [287, 241] on div "[PERSON_NAME]" at bounding box center [333, 242] width 222 height 17
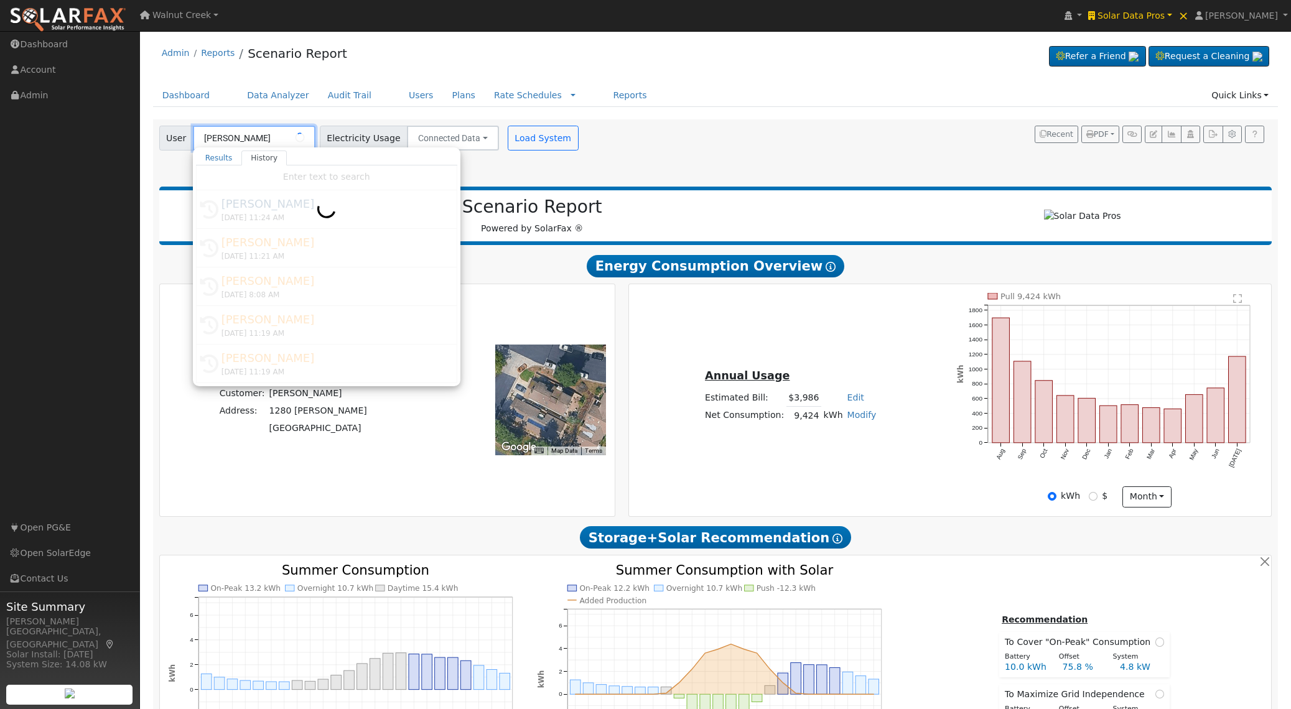
type input "[PERSON_NAME]"
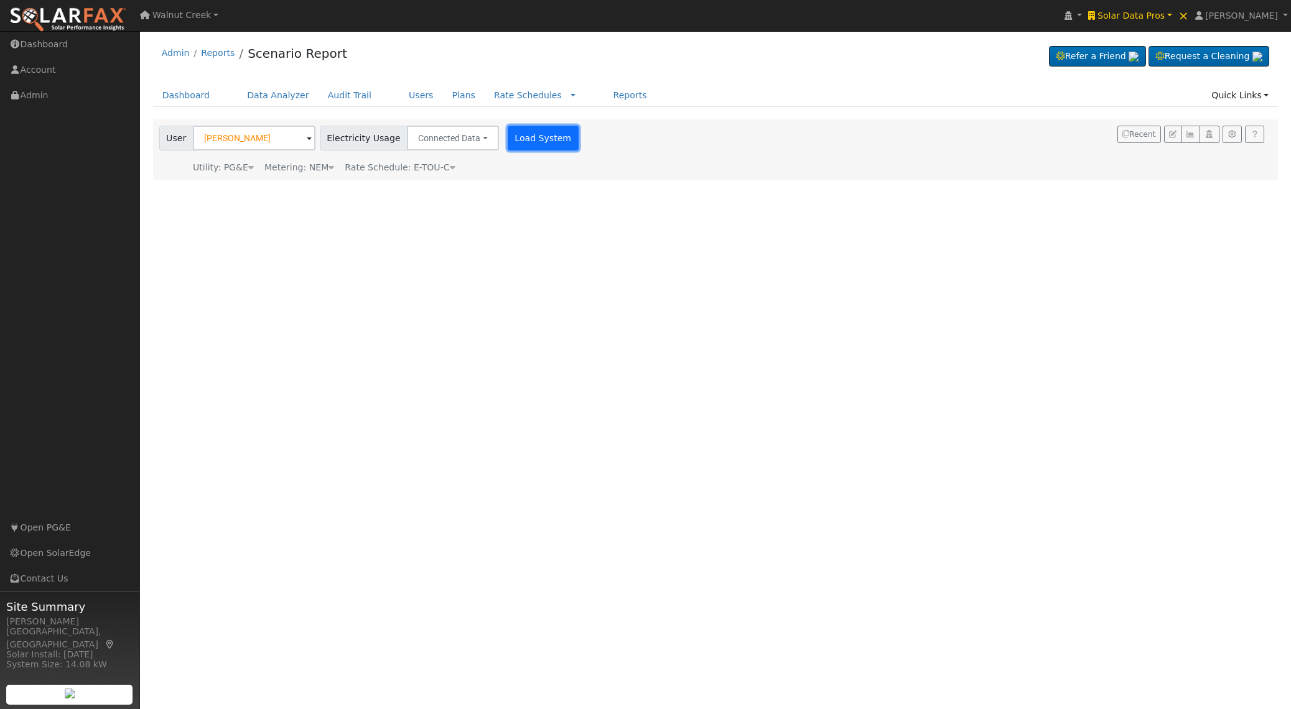
click at [508, 141] on button "Load System" at bounding box center [543, 138] width 71 height 25
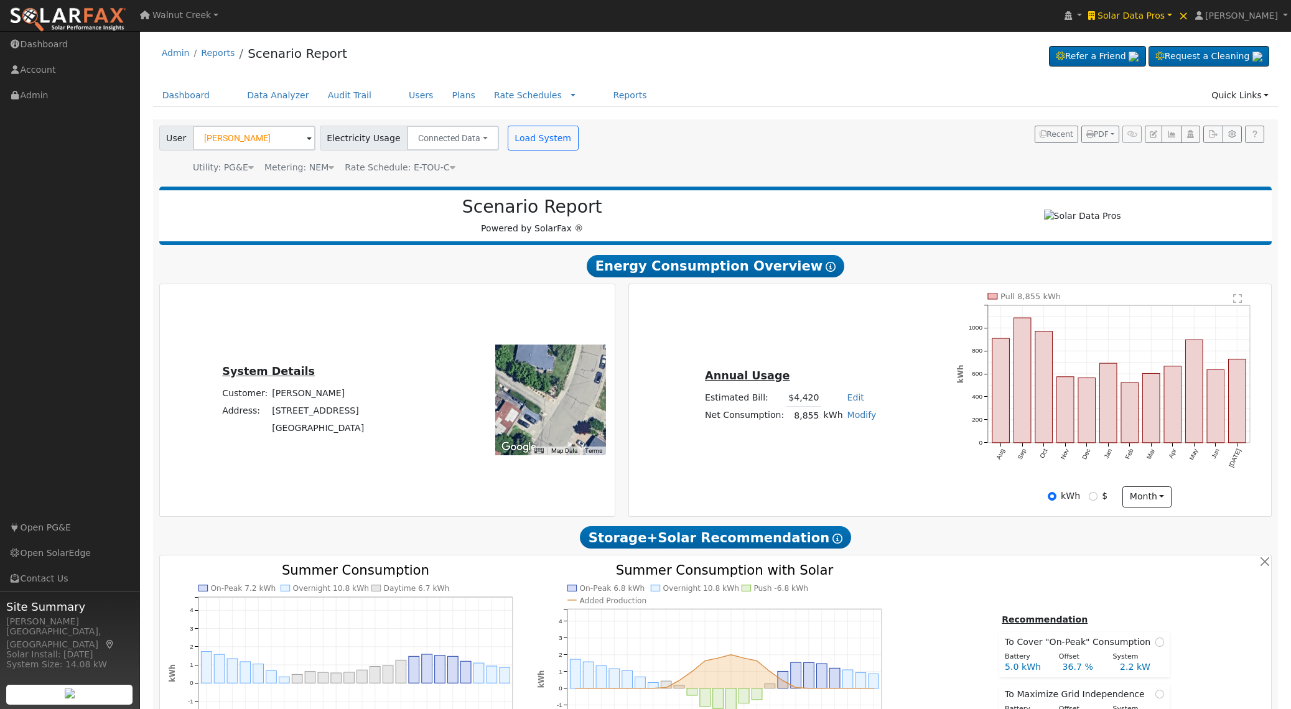
type input "14099"
click at [267, 50] on link "Scenario Report" at bounding box center [298, 53] width 100 height 15
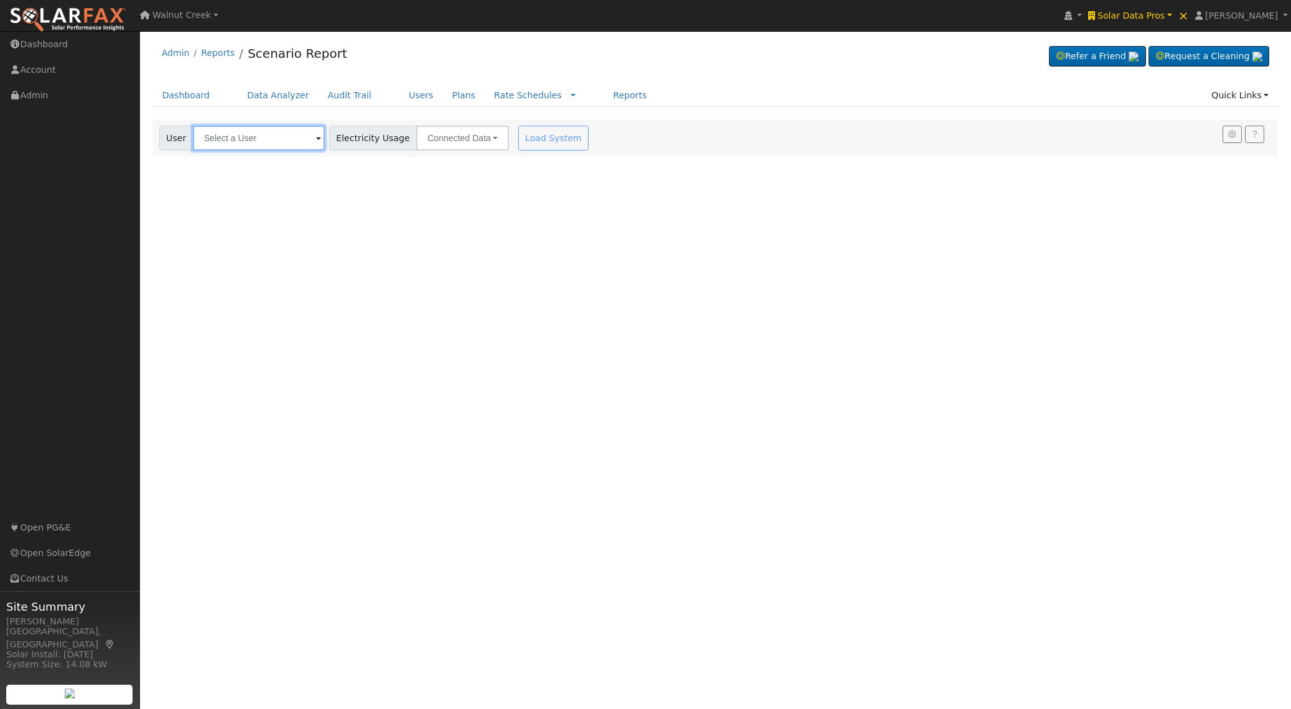
click at [259, 146] on input "text" at bounding box center [259, 138] width 132 height 25
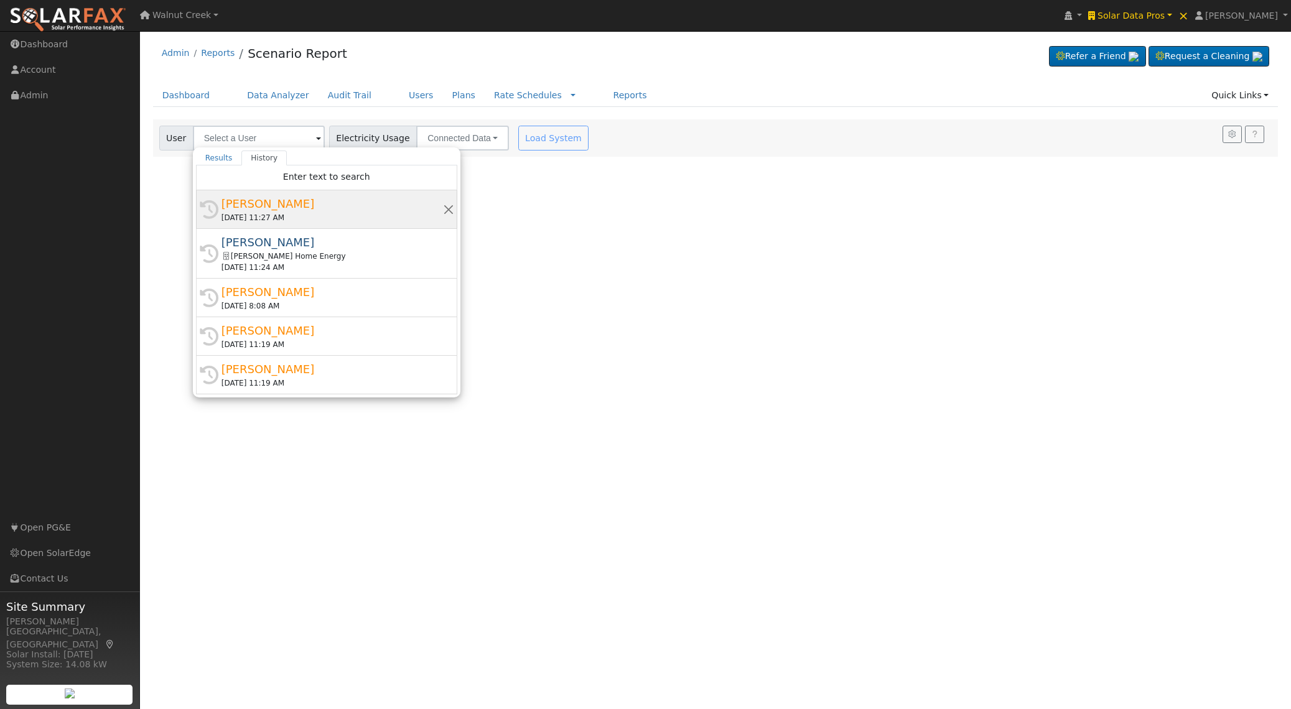
drag, startPoint x: 322, startPoint y: 214, endPoint x: 366, endPoint y: 207, distance: 44.7
click at [322, 214] on div "[DATE] 11:27 AM" at bounding box center [333, 217] width 222 height 11
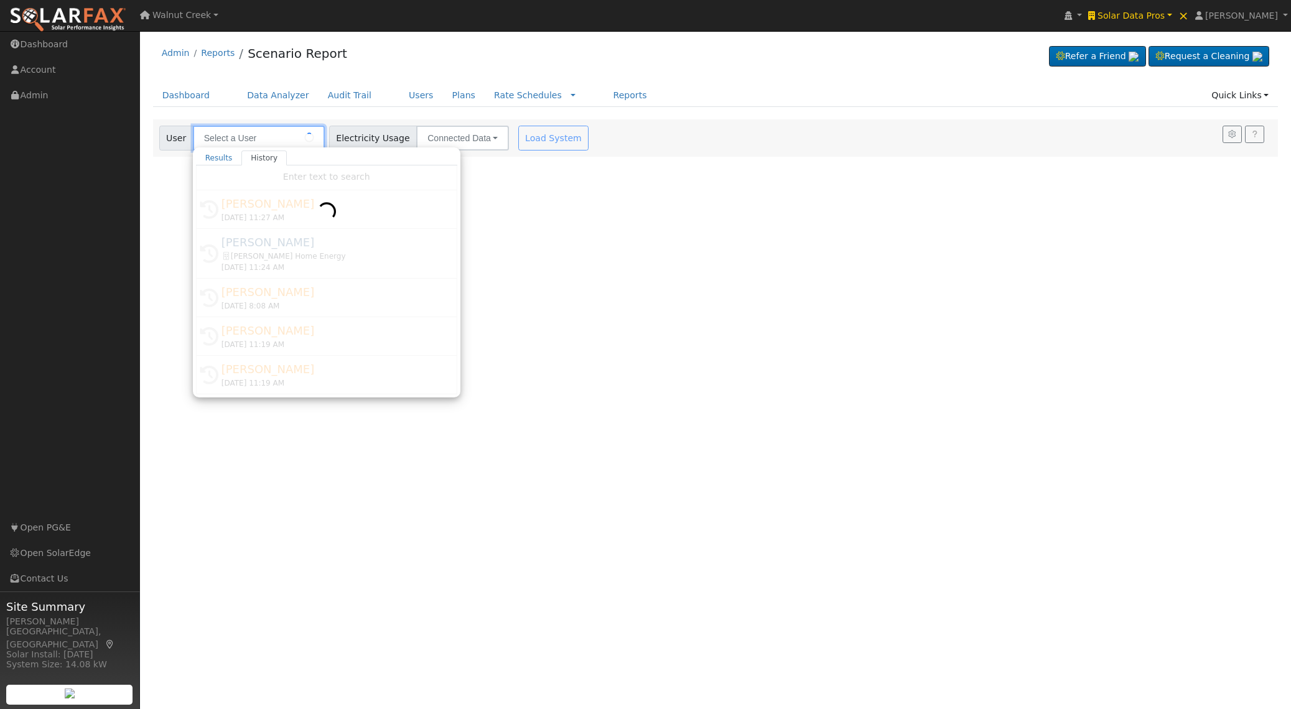
type input "[PERSON_NAME]"
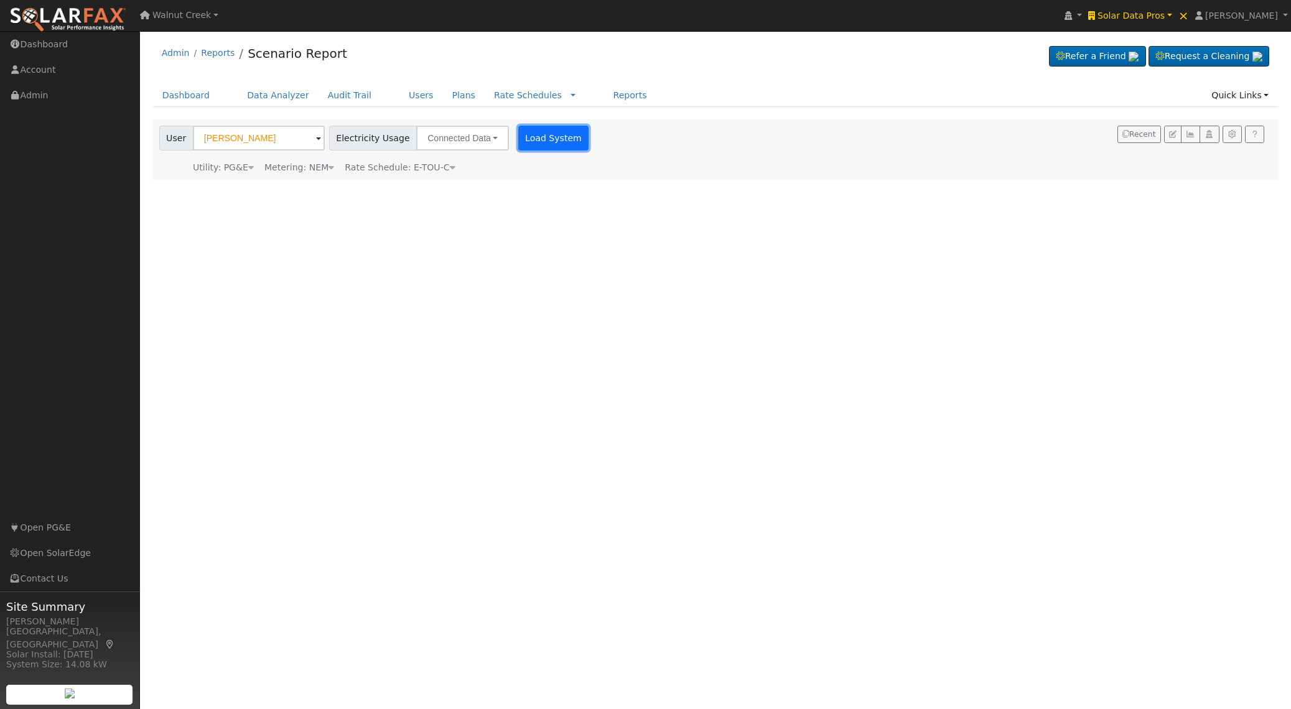
click at [535, 144] on button "Load System" at bounding box center [553, 138] width 71 height 25
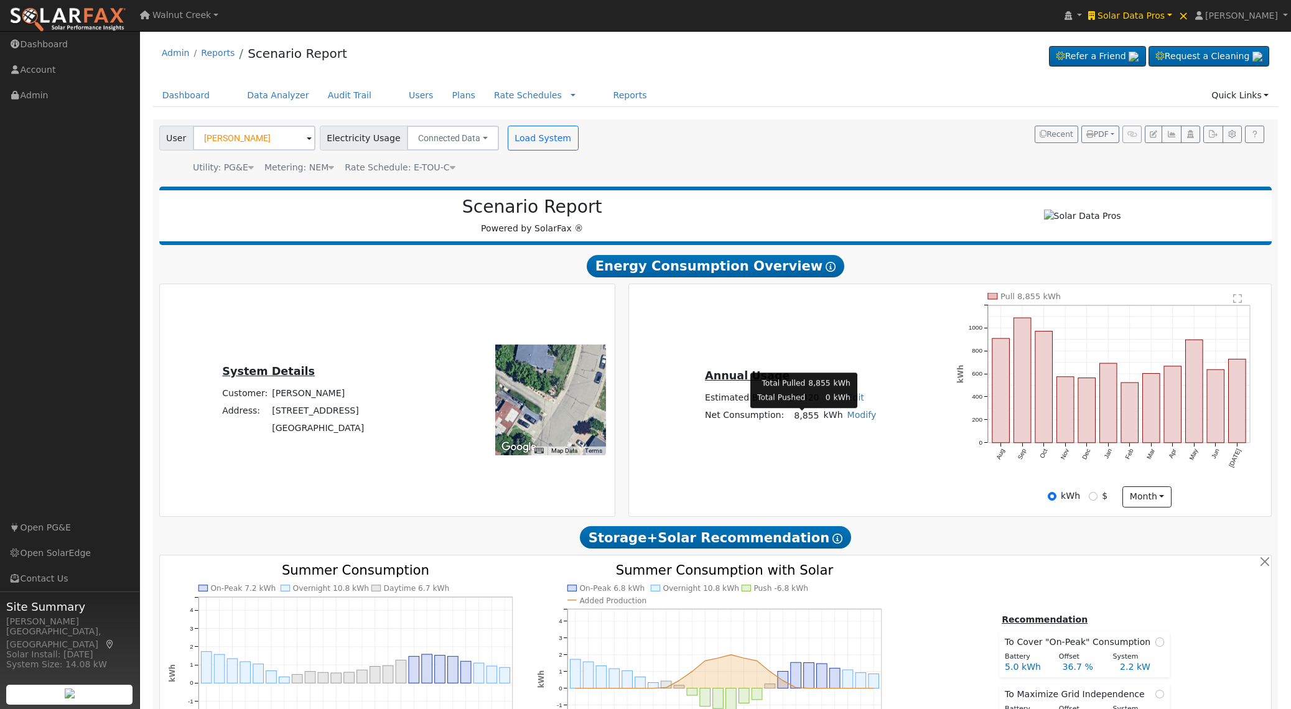
type input "14099"
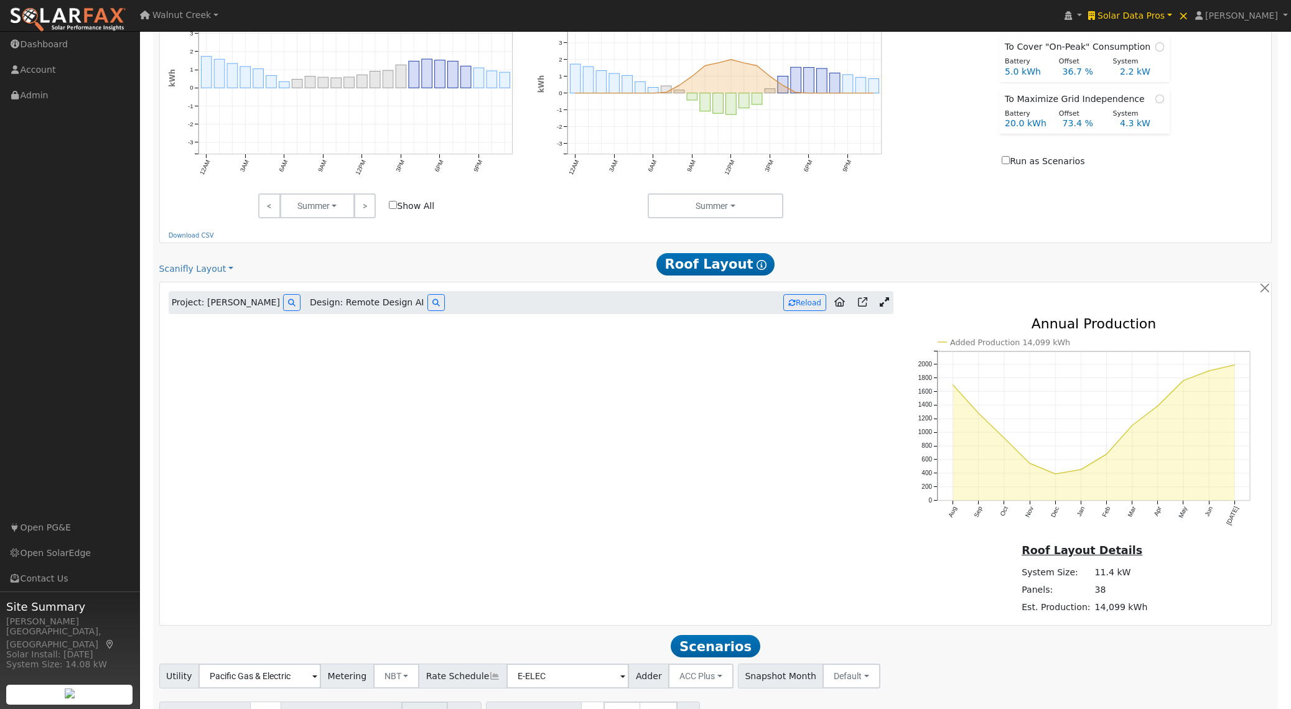
scroll to position [669, 0]
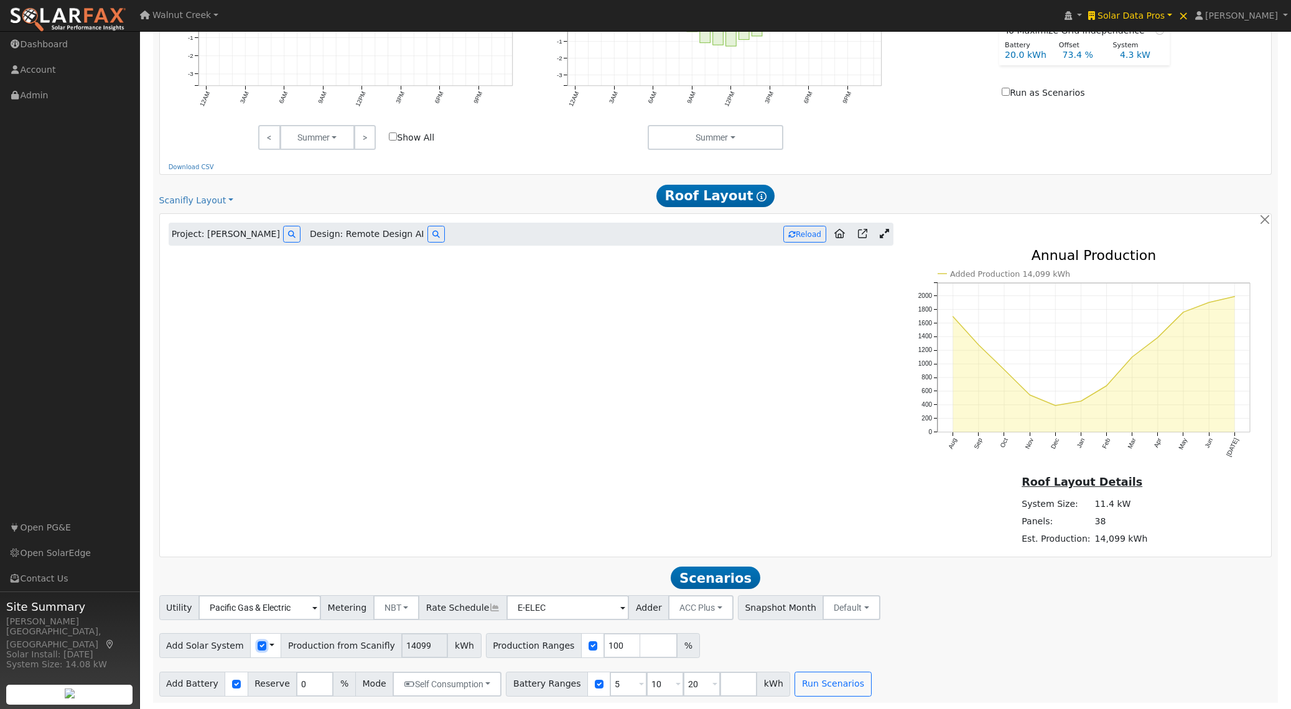
click at [258, 643] on input "checkbox" at bounding box center [262, 646] width 9 height 9
checkbox input "true"
click at [365, 650] on input "8854" at bounding box center [364, 645] width 47 height 25
click at [364, 650] on input "8853" at bounding box center [364, 645] width 47 height 25
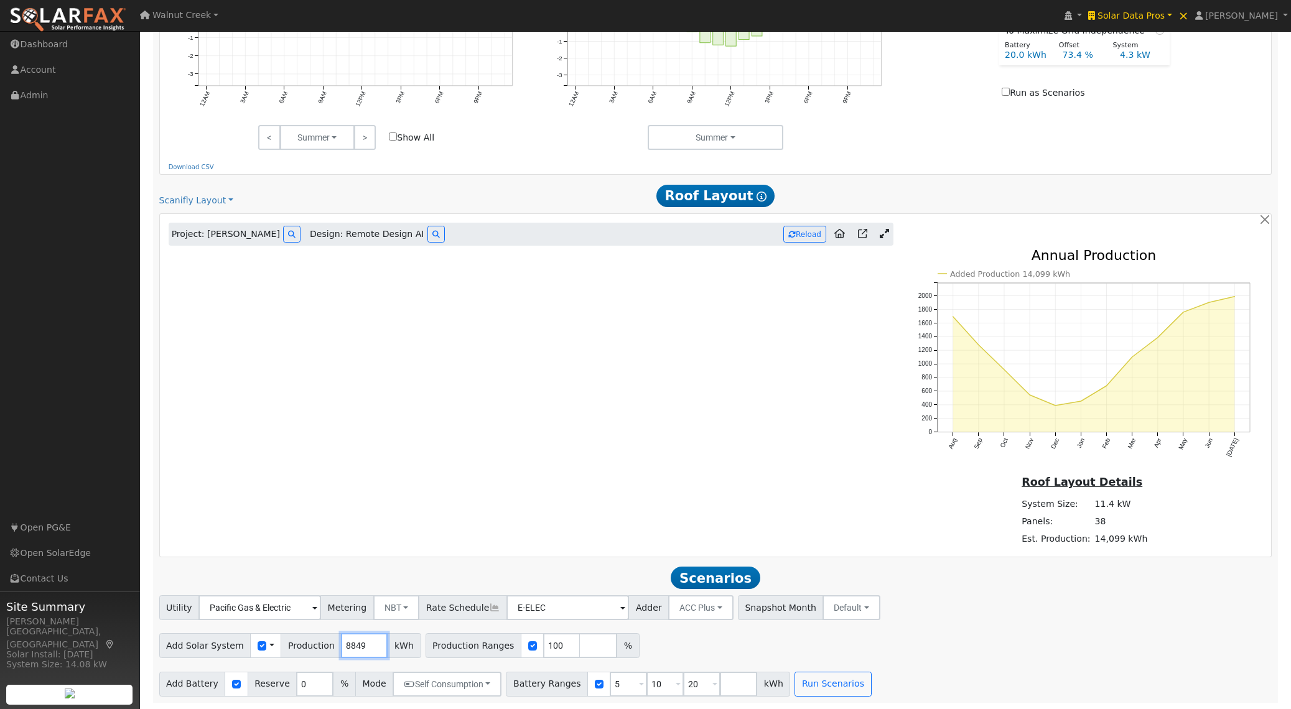
click at [350, 648] on input "8849" at bounding box center [364, 645] width 47 height 25
click at [350, 648] on input "8846" at bounding box center [364, 645] width 47 height 25
paste input "4635"
click at [375, 647] on input "88414589" at bounding box center [364, 645] width 47 height 25
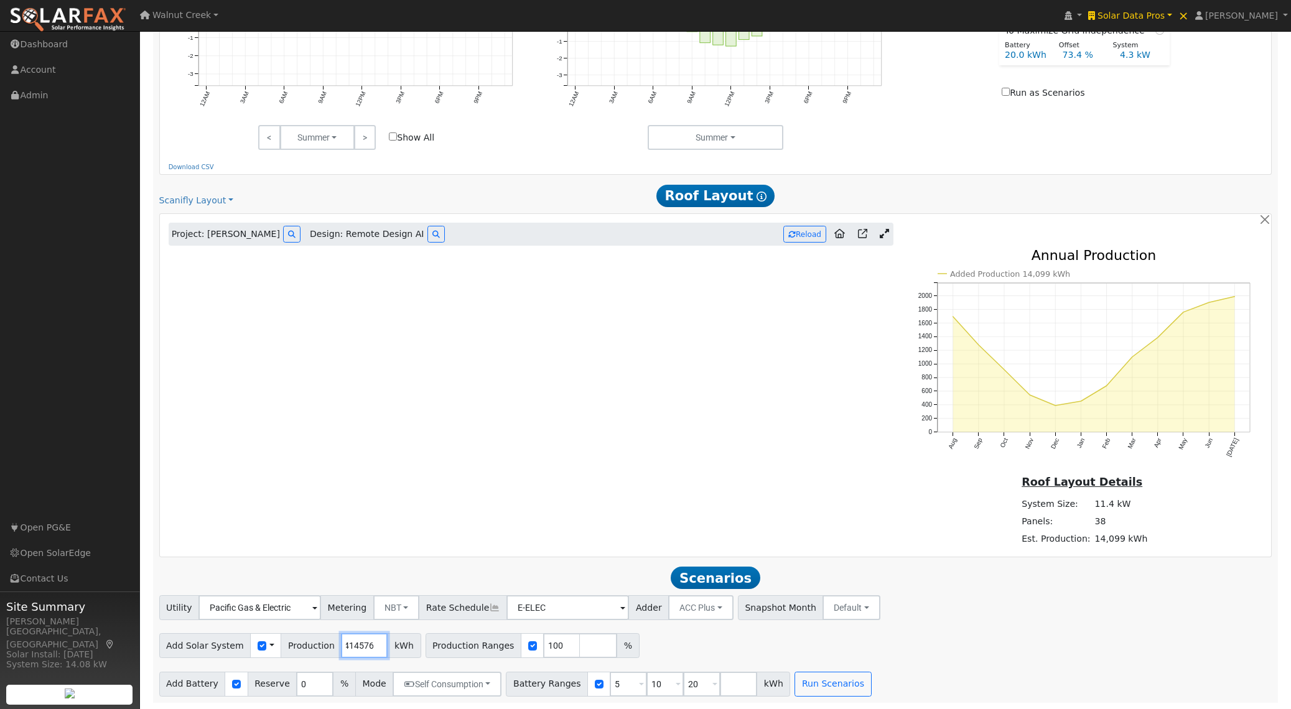
click at [371, 647] on input "88414576" at bounding box center [364, 645] width 47 height 25
click at [343, 642] on input "88414576" at bounding box center [364, 645] width 47 height 25
paste input "4635"
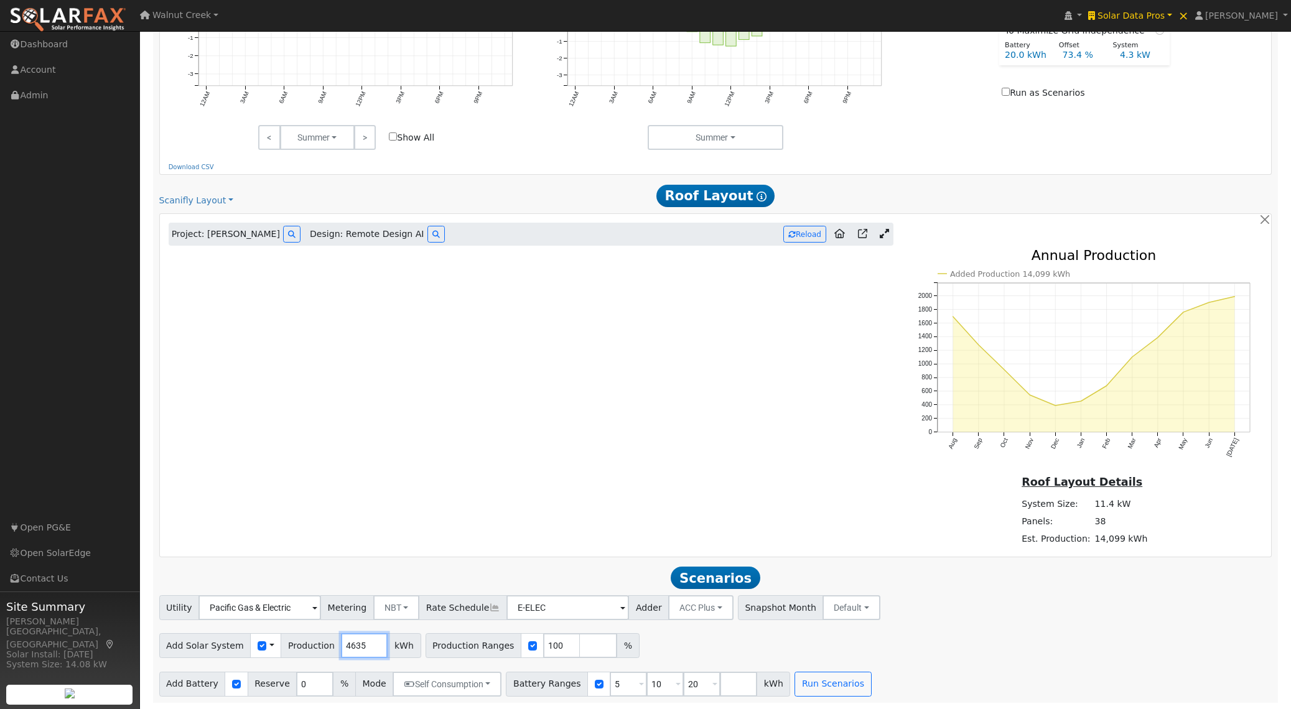
type input "4635"
drag, startPoint x: 610, startPoint y: 691, endPoint x: 580, endPoint y: 687, distance: 30.7
click at [581, 687] on div "Battery Ranges 5 Overrides Reserve % Mode None None Self Consumption Peak Savin…" at bounding box center [648, 684] width 284 height 25
type input "10"
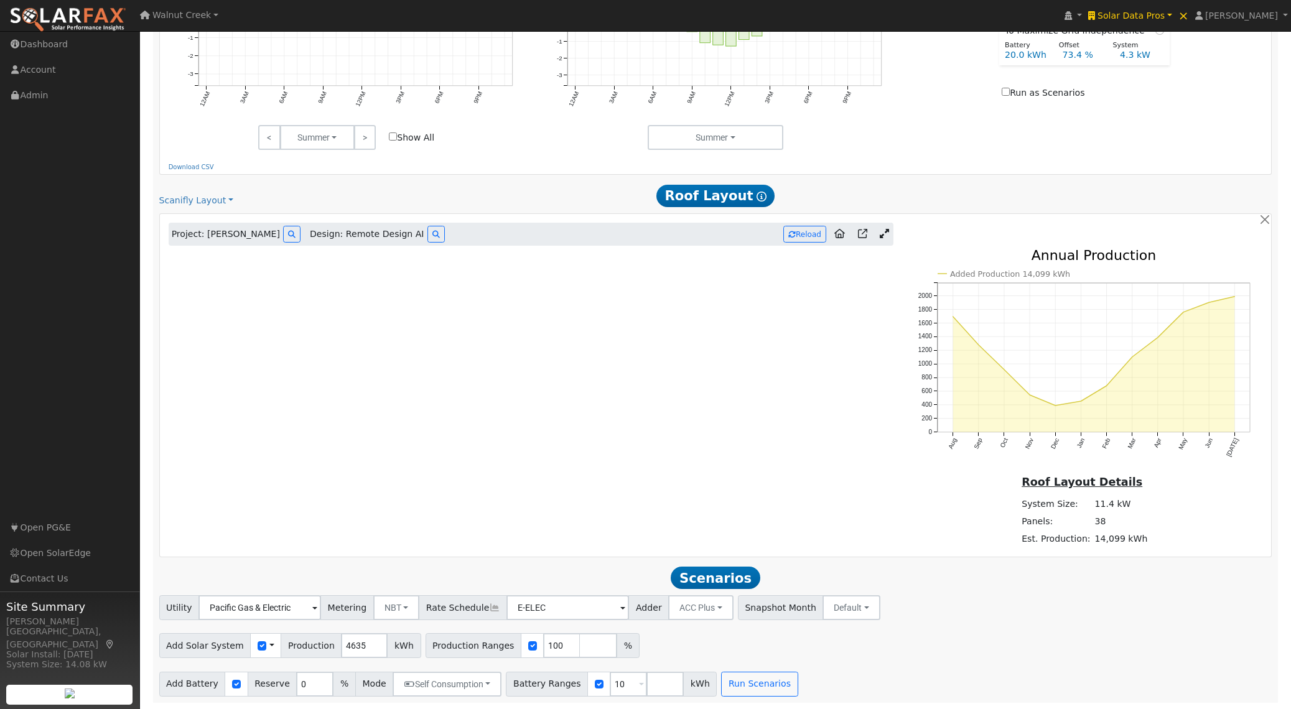
click at [956, 662] on div "Utility Pacific Gas & Electric Metering NBT NEM NBT Rate Schedule E-ELEC Adder …" at bounding box center [715, 645] width 1126 height 101
click at [740, 683] on button "Run Scenarios" at bounding box center [759, 684] width 77 height 25
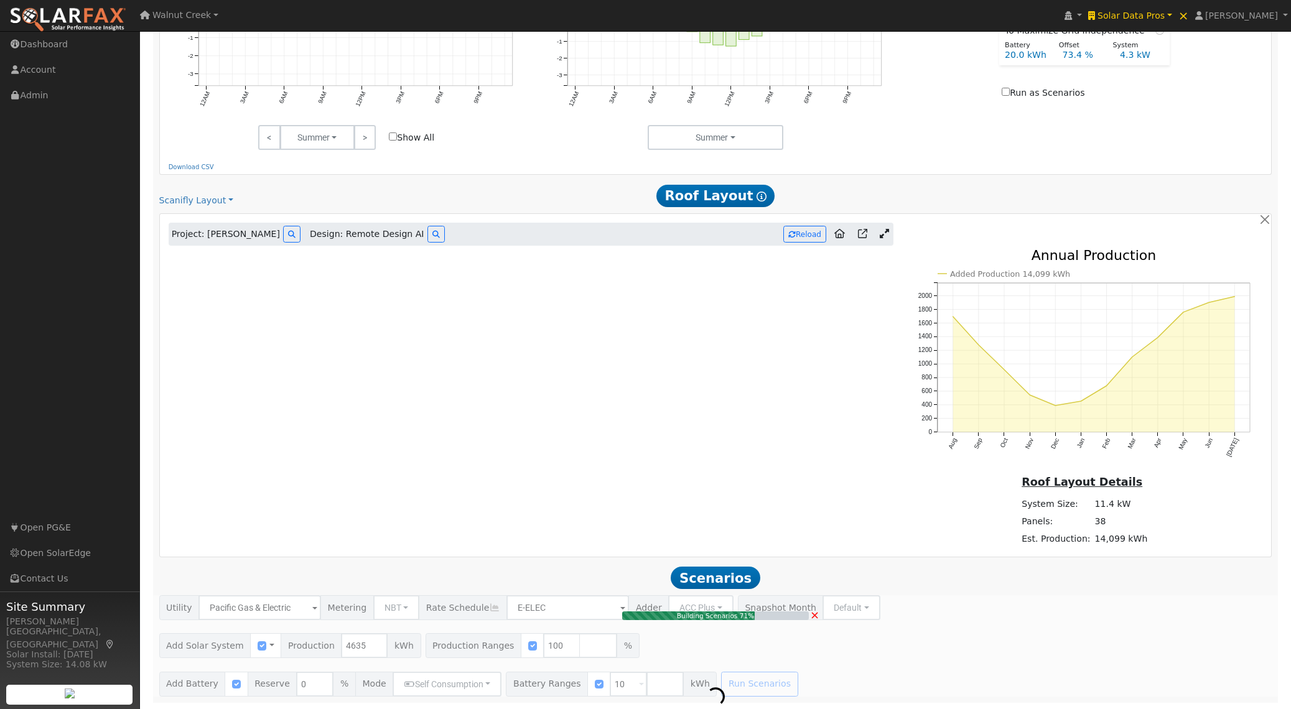
click at [819, 615] on div "Building Scenarios 71% ×" at bounding box center [715, 645] width 1126 height 101
click at [815, 615] on span "×" at bounding box center [814, 615] width 9 height 13
type input "3.1"
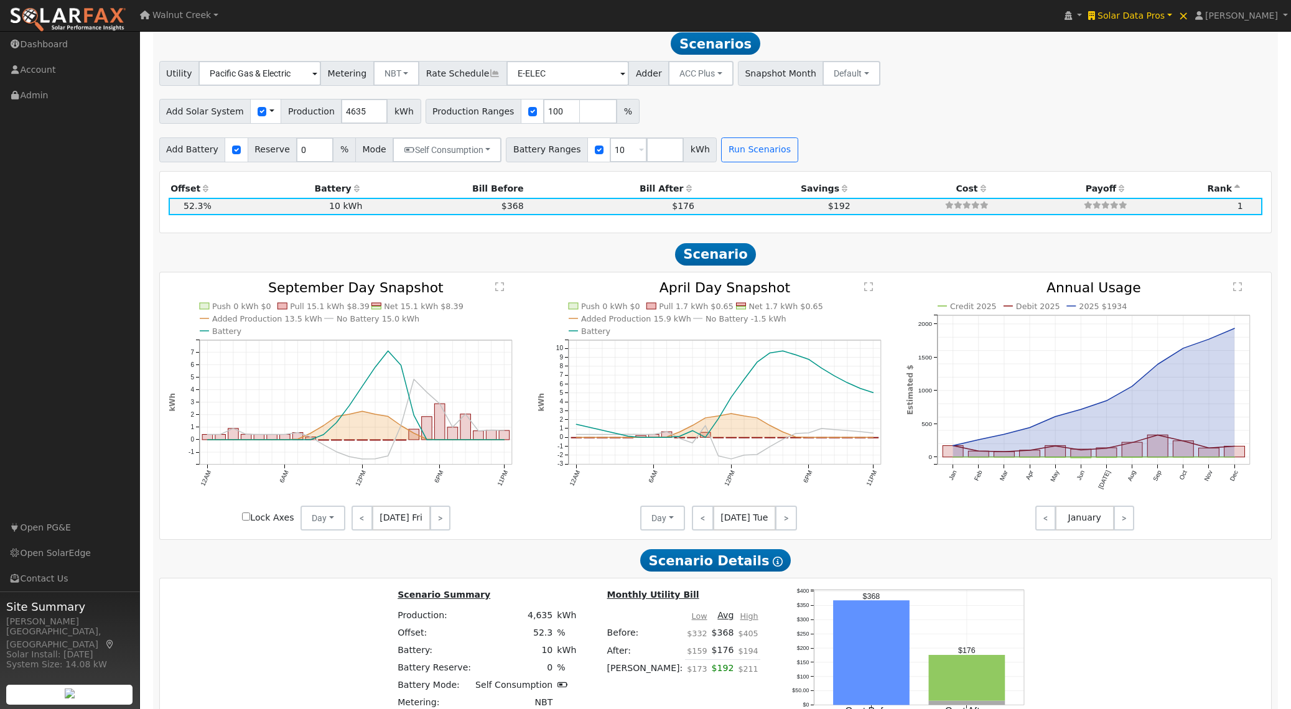
scroll to position [1200, 0]
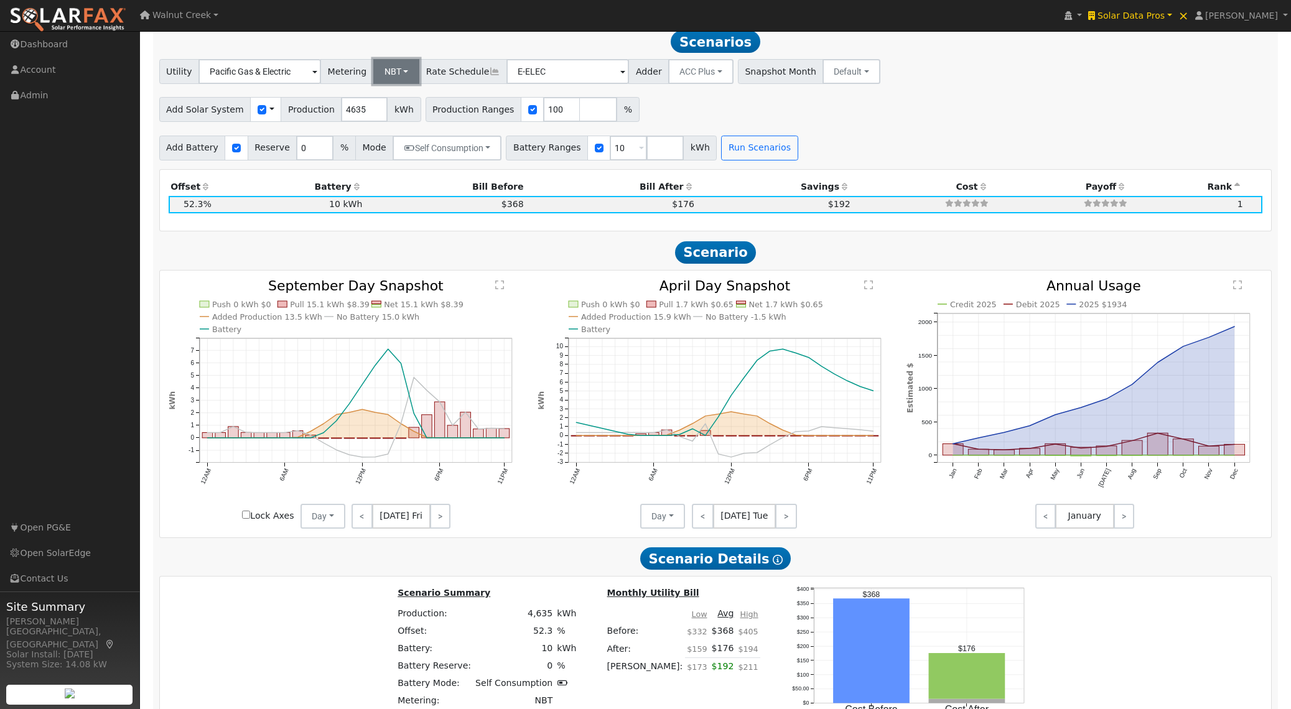
click at [388, 70] on button "NBT" at bounding box center [396, 71] width 47 height 25
click at [386, 103] on link "NEM" at bounding box center [403, 98] width 86 height 17
click at [321, 83] on input "E-ELEC" at bounding box center [259, 71] width 123 height 25
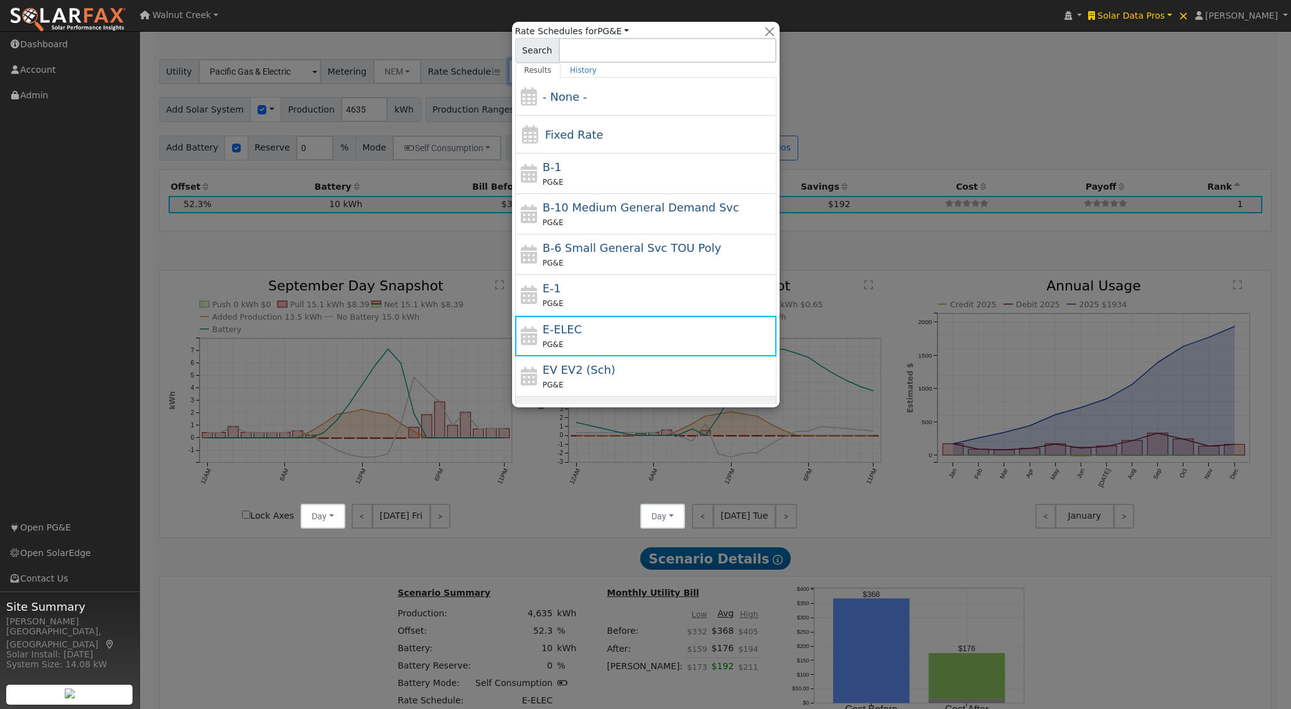
scroll to position [136, 0]
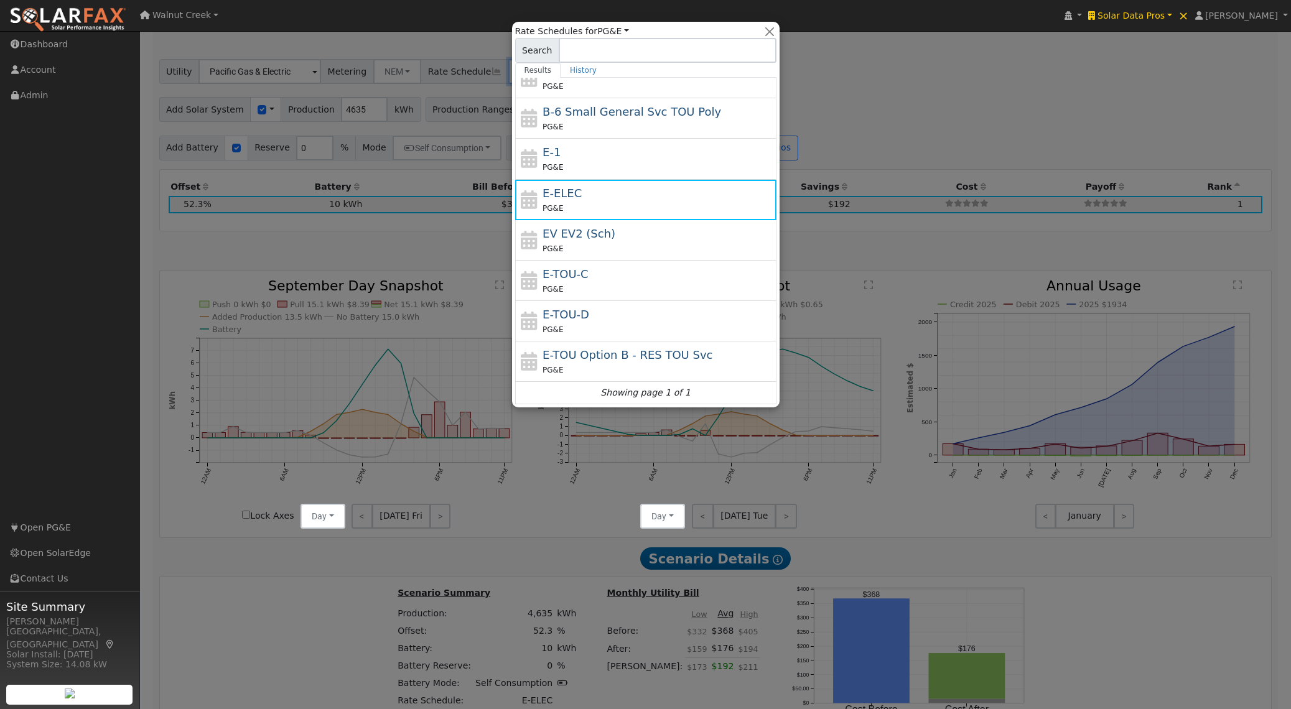
click at [591, 285] on div "PG&E" at bounding box center [658, 288] width 231 height 13
type input "E-TOU-C"
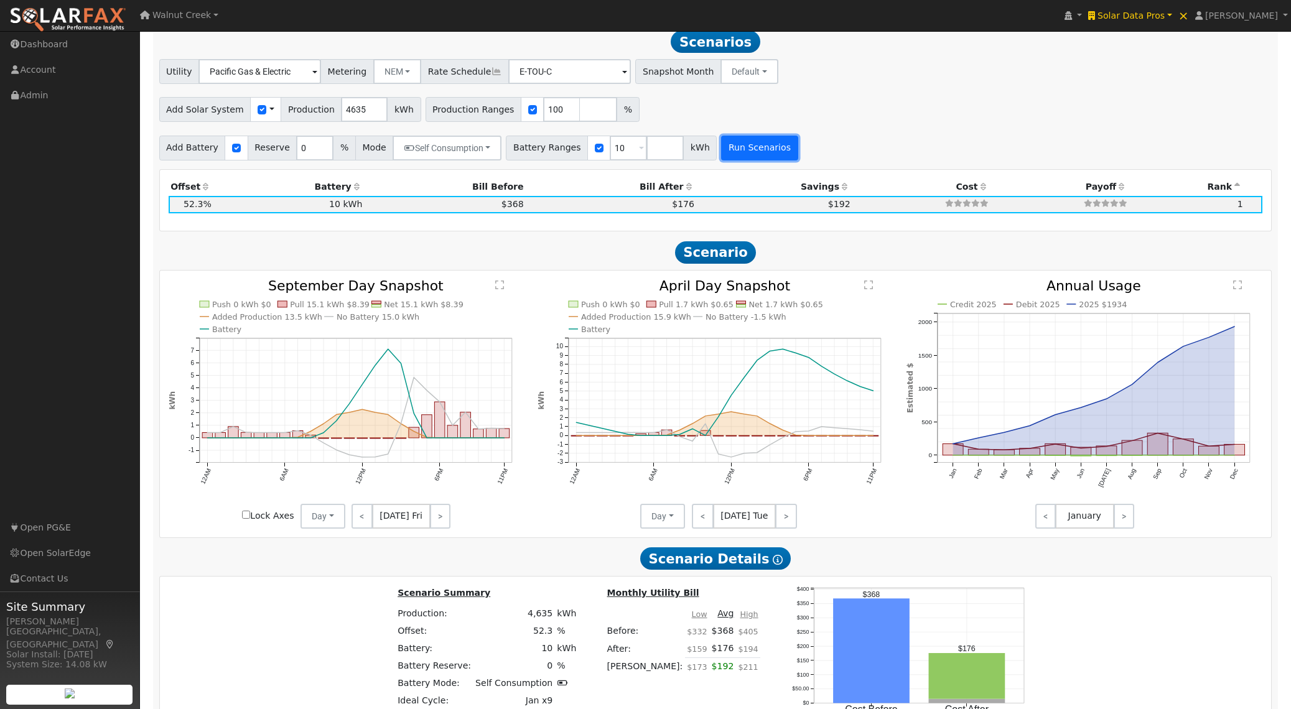
click at [729, 153] on button "Run Scenarios" at bounding box center [759, 148] width 77 height 25
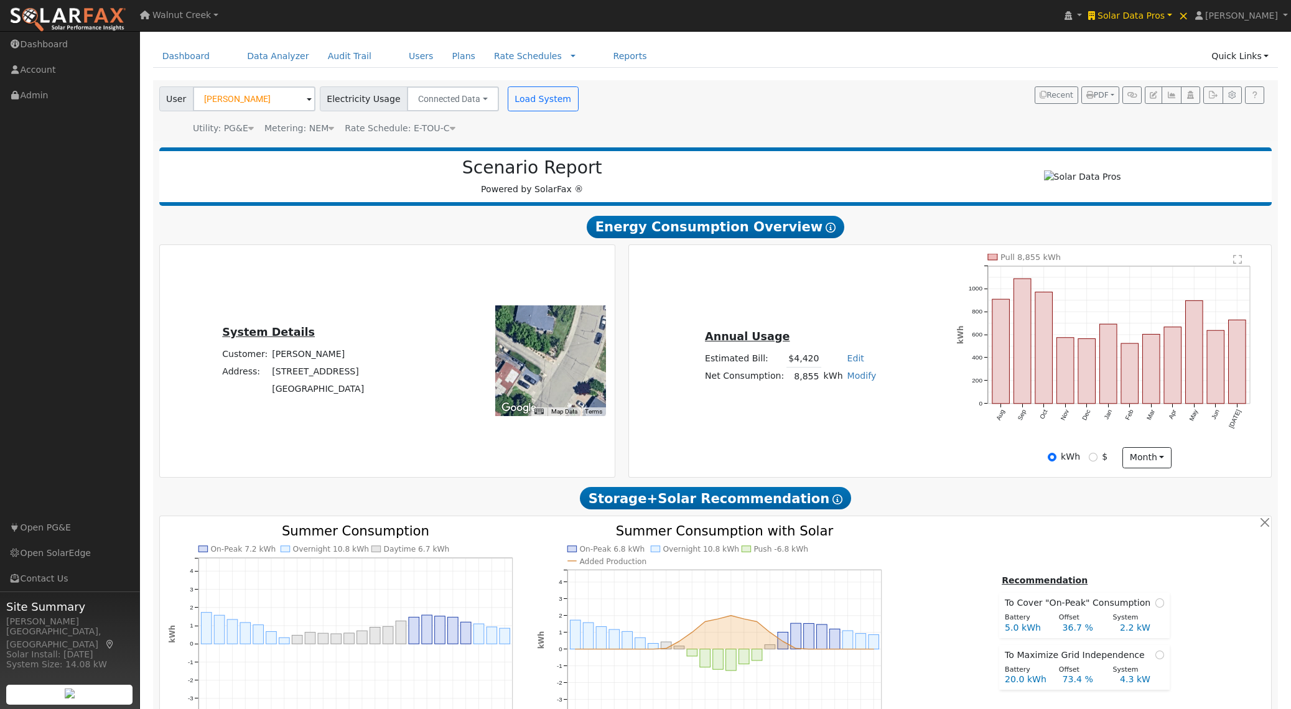
scroll to position [0, 0]
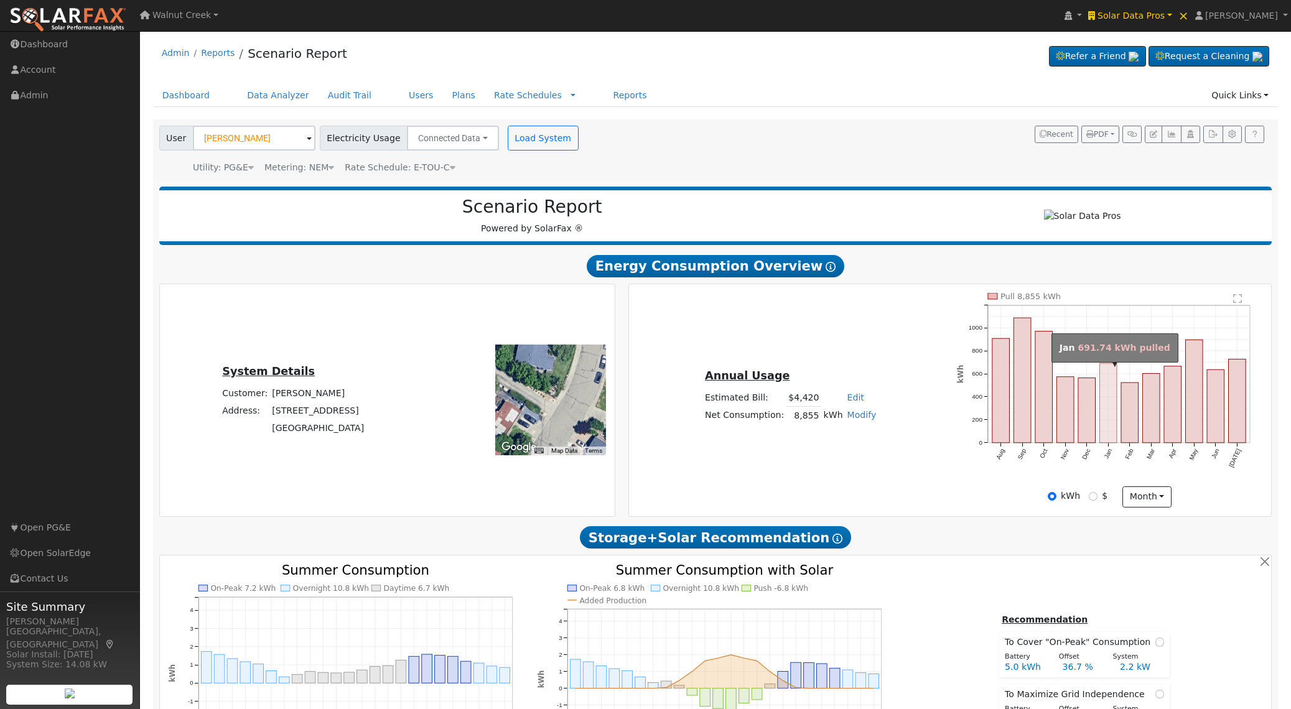
click at [1113, 409] on rect "onclick=""" at bounding box center [1107, 403] width 17 height 80
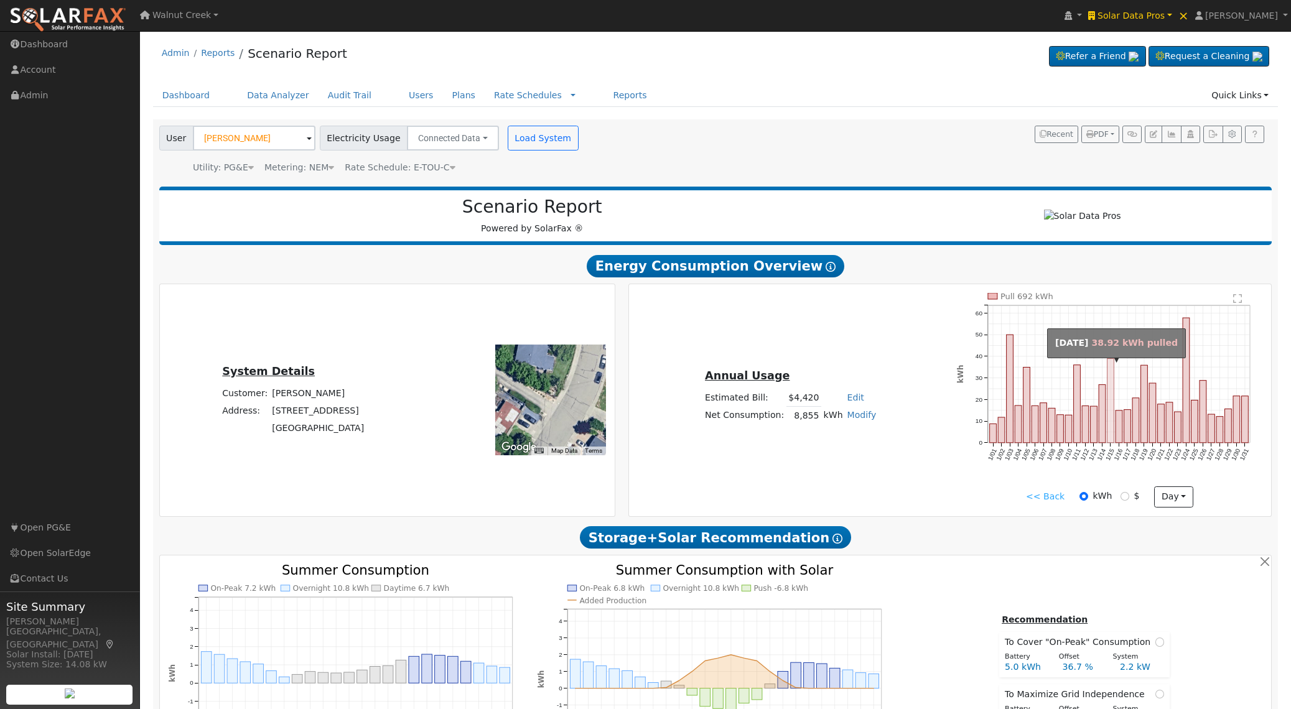
click at [1108, 418] on rect "onclick=""" at bounding box center [1111, 401] width 7 height 84
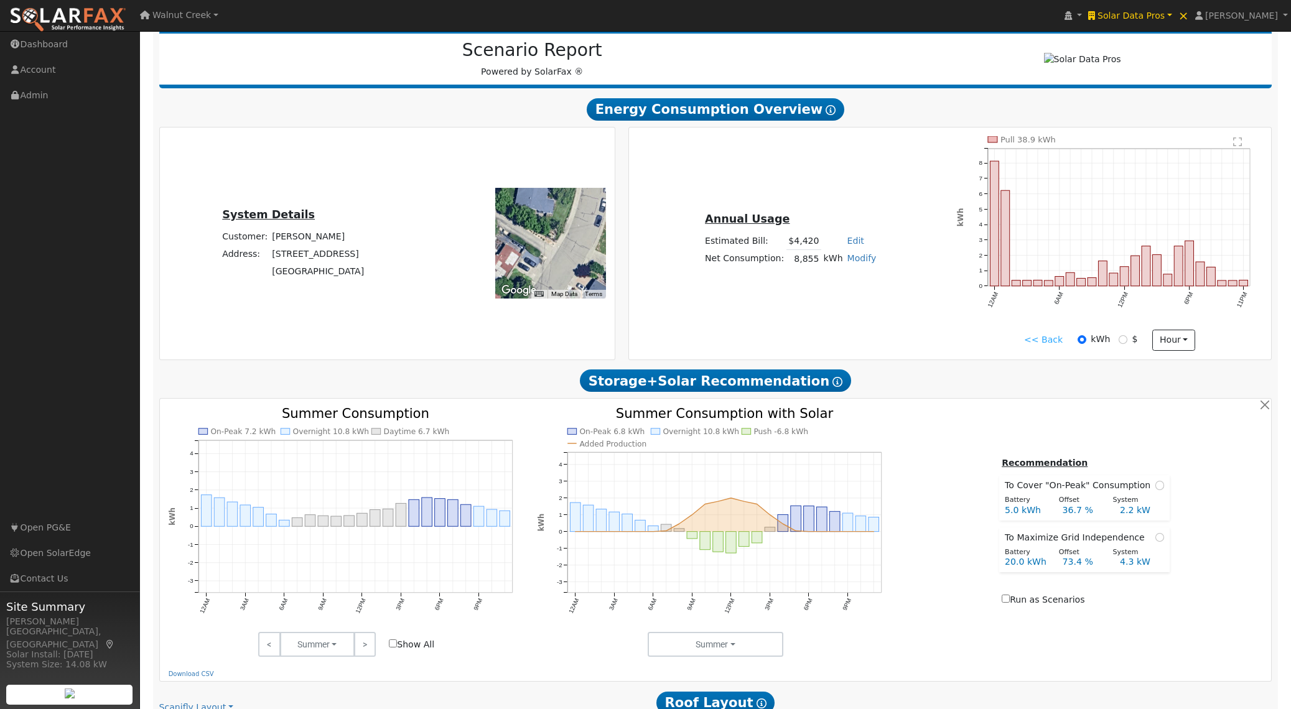
scroll to position [174, 0]
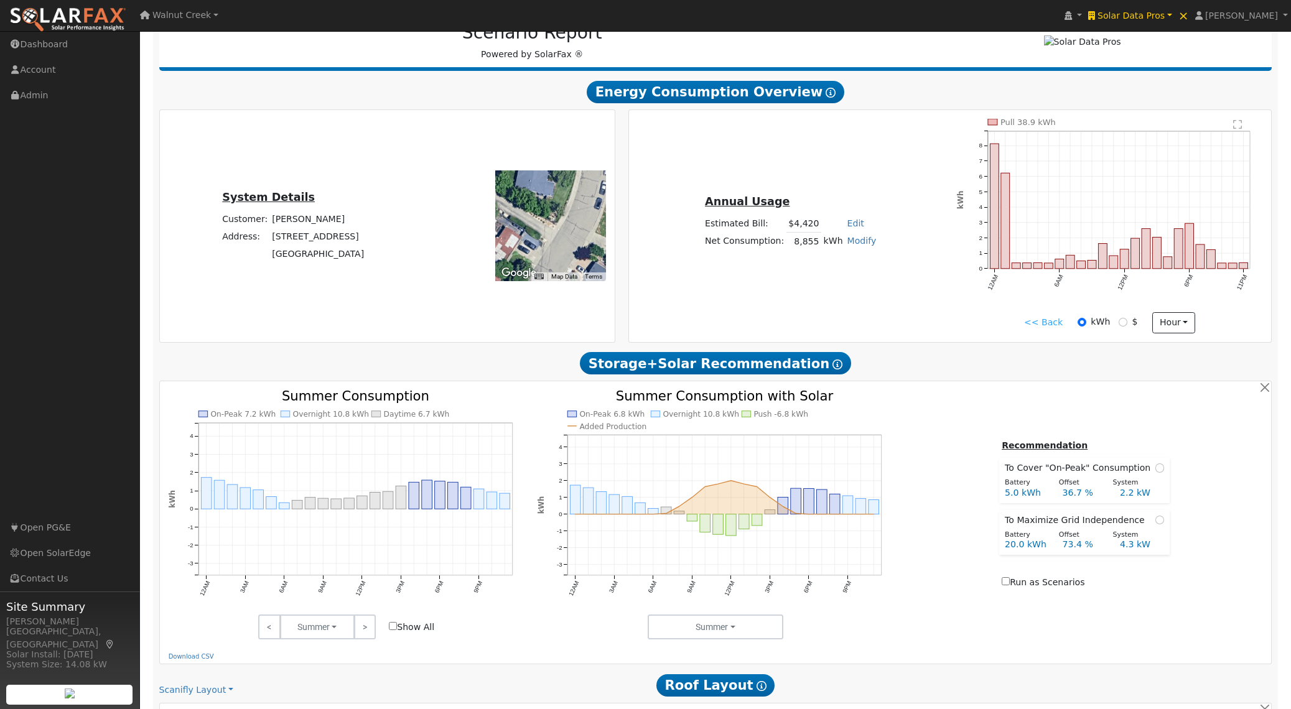
click at [968, 342] on div "Annual Usage Estimated Bill: $4,420 Edit Estimated Bill $ Annual Net Consumptio…" at bounding box center [950, 226] width 643 height 232
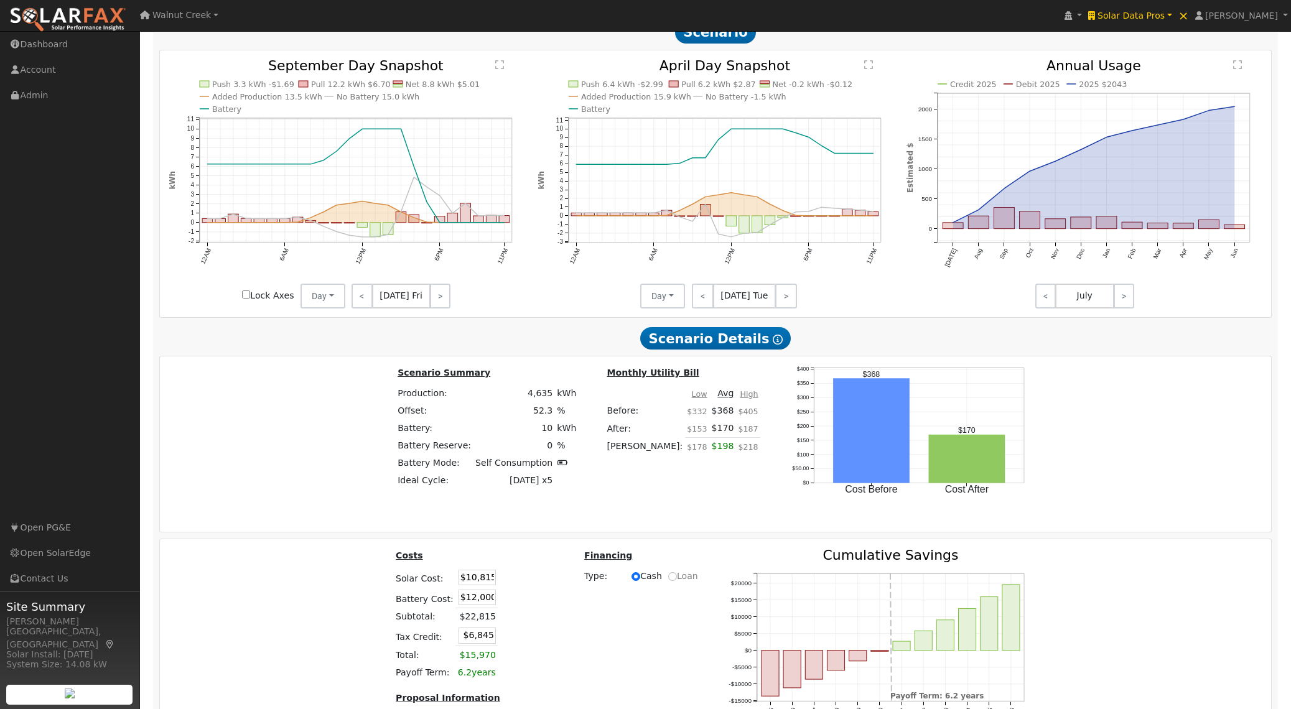
scroll to position [1421, 0]
